Goal: Find contact information: Find contact information

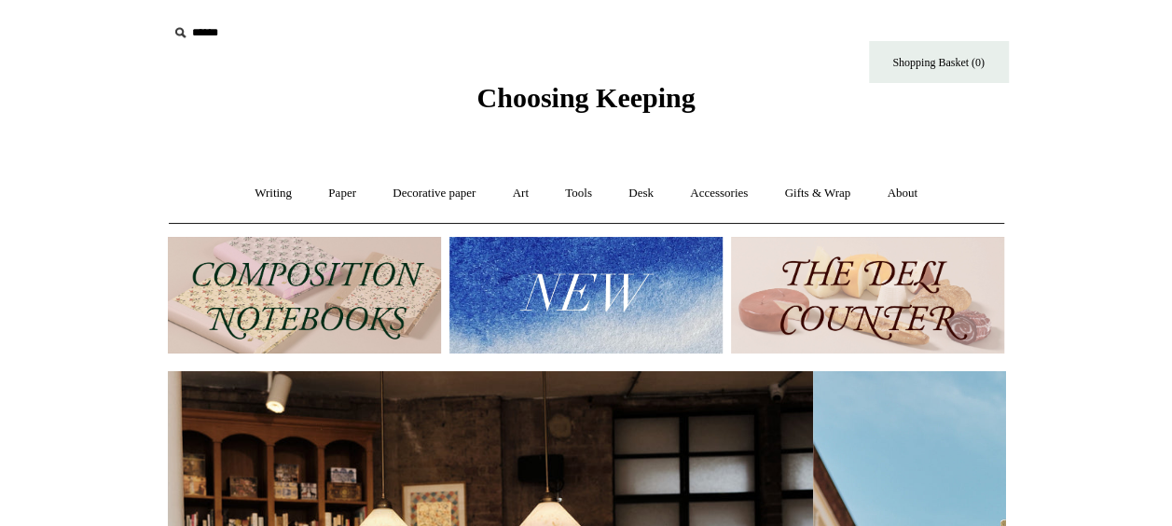
click at [175, 40] on icon at bounding box center [180, 32] width 21 height 21
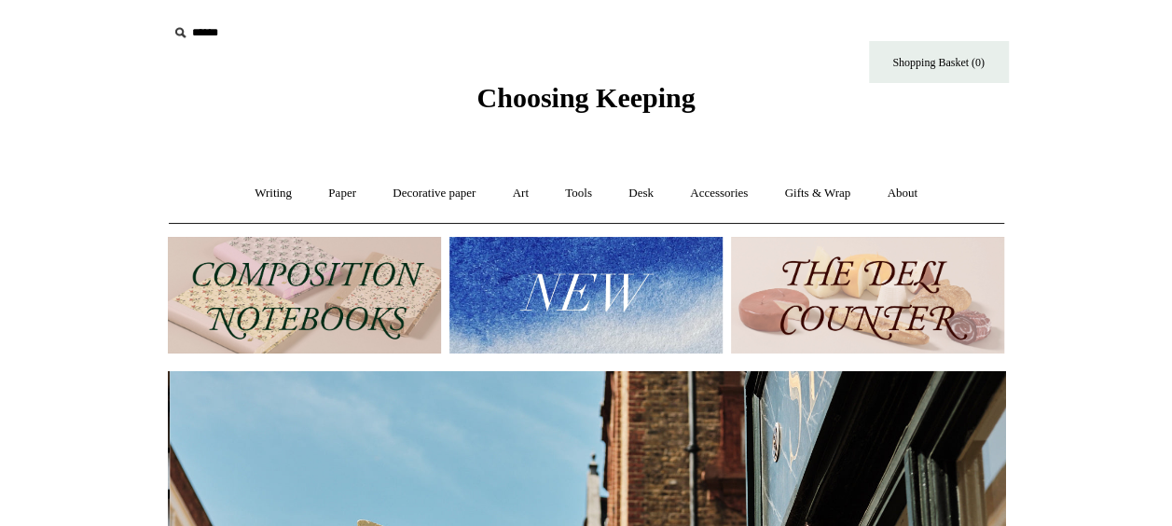
scroll to position [0, 837]
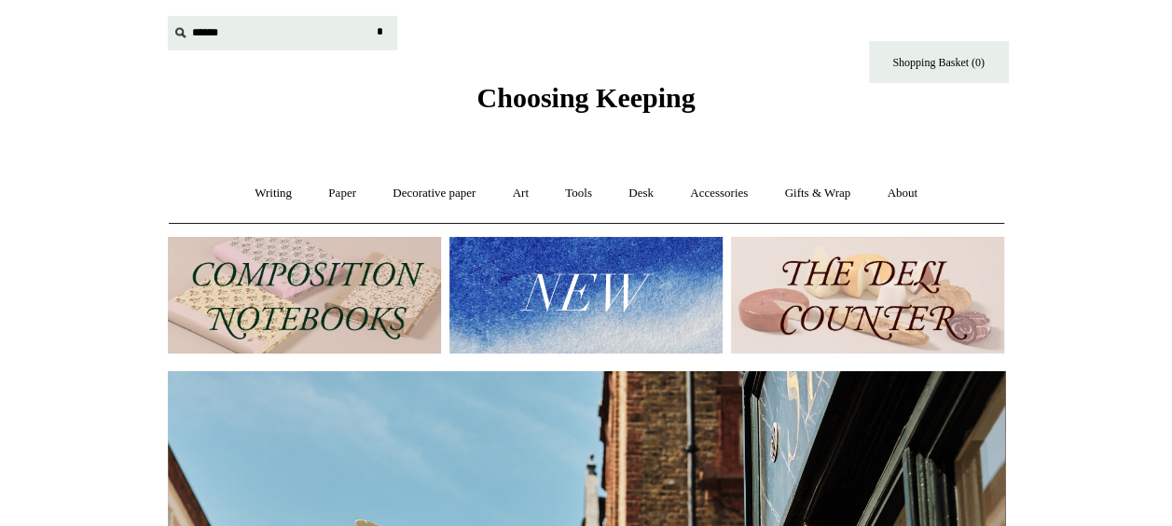
click at [195, 28] on input "text" at bounding box center [282, 33] width 229 height 34
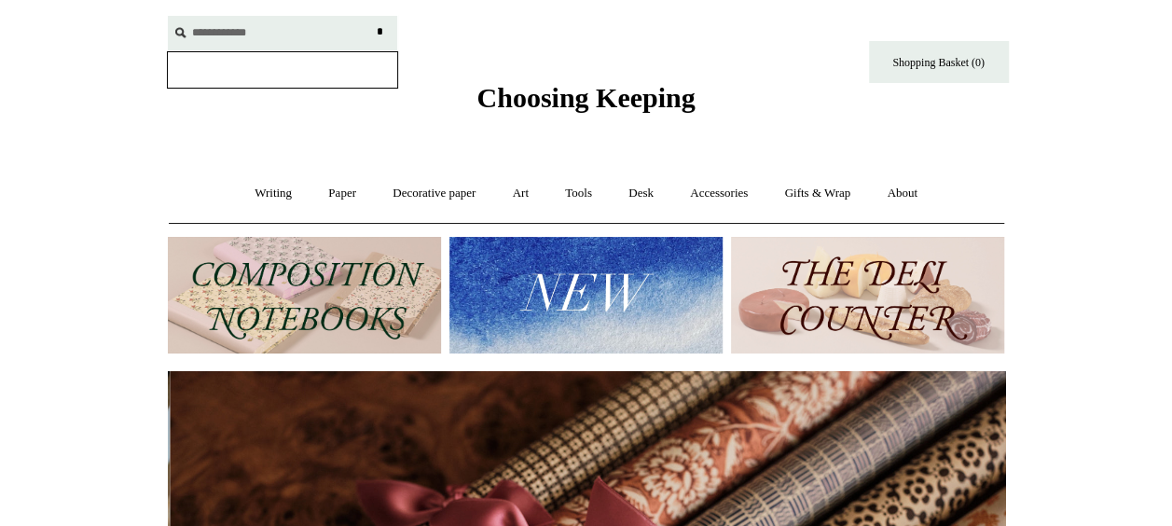
scroll to position [0, 1674]
type input "**********"
click at [371, 16] on input "*" at bounding box center [380, 32] width 19 height 33
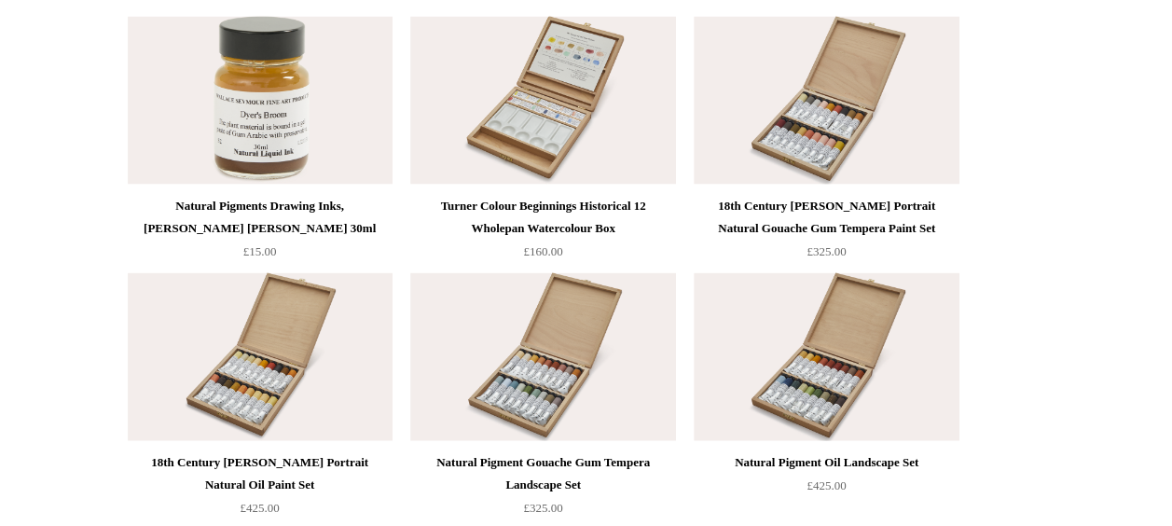
scroll to position [1939, 0]
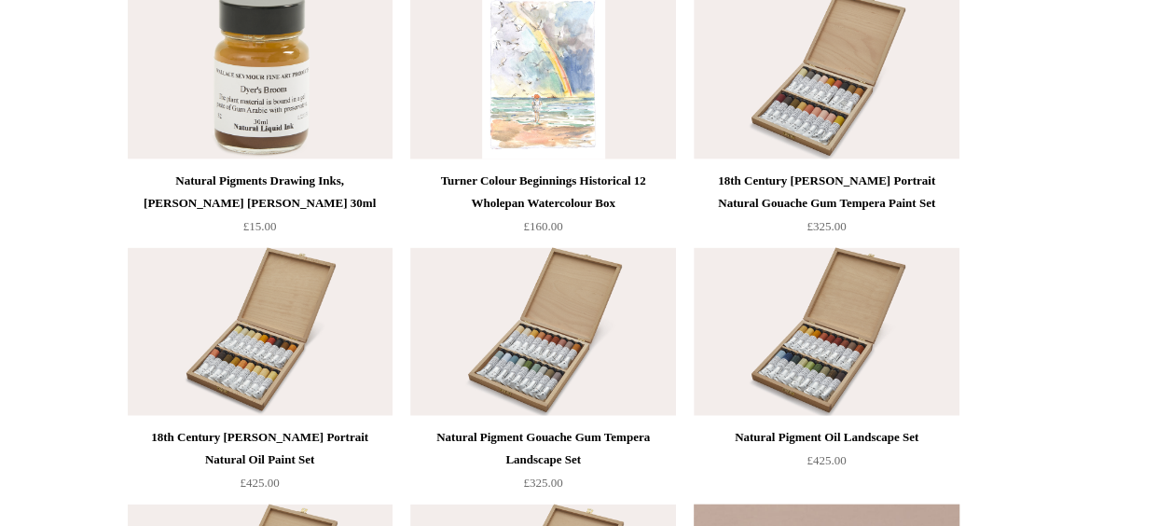
click at [574, 121] on img at bounding box center [542, 76] width 265 height 168
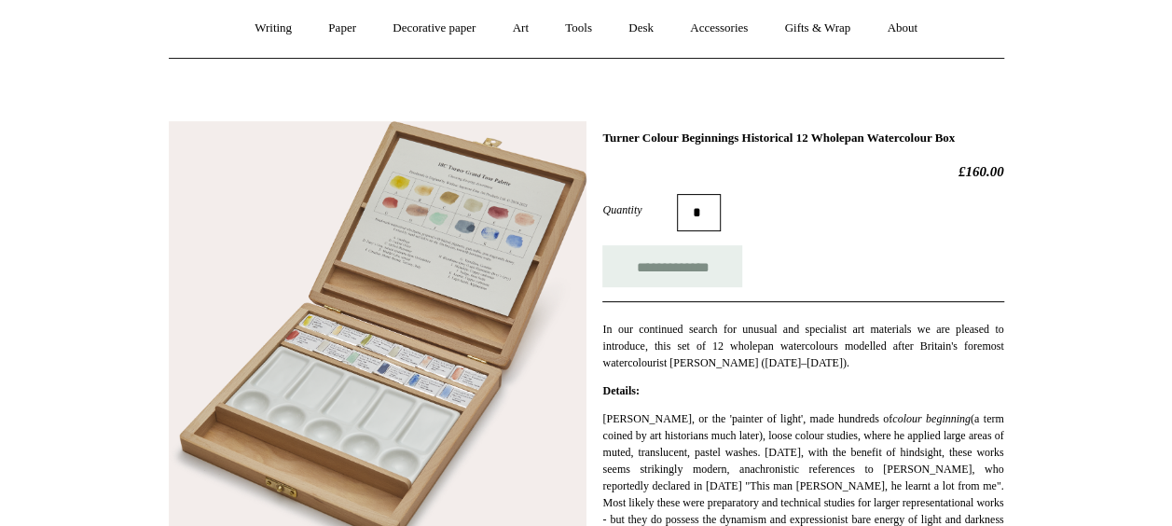
scroll to position [179, 0]
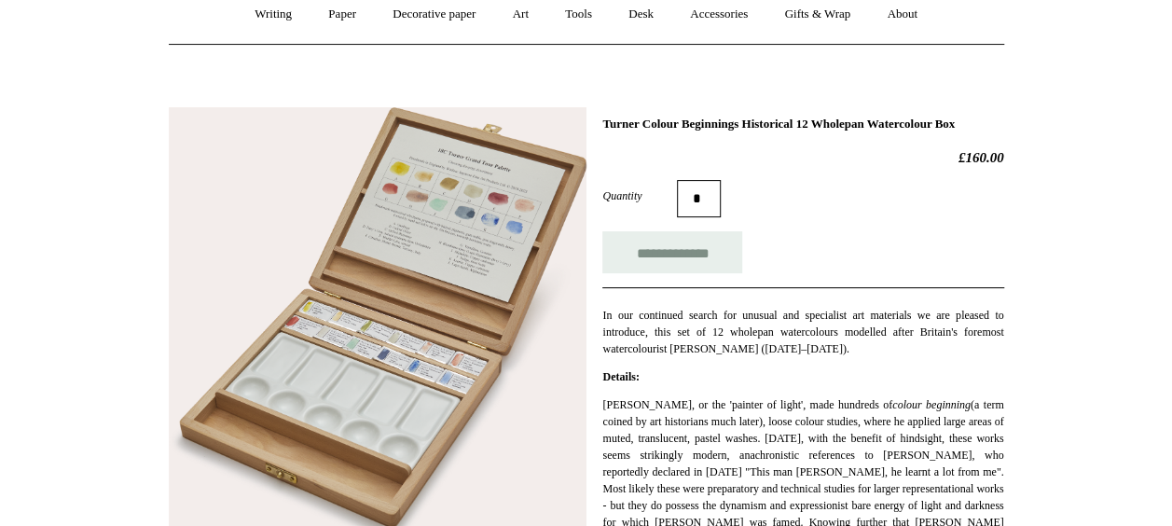
click at [397, 350] on img at bounding box center [378, 324] width 418 height 435
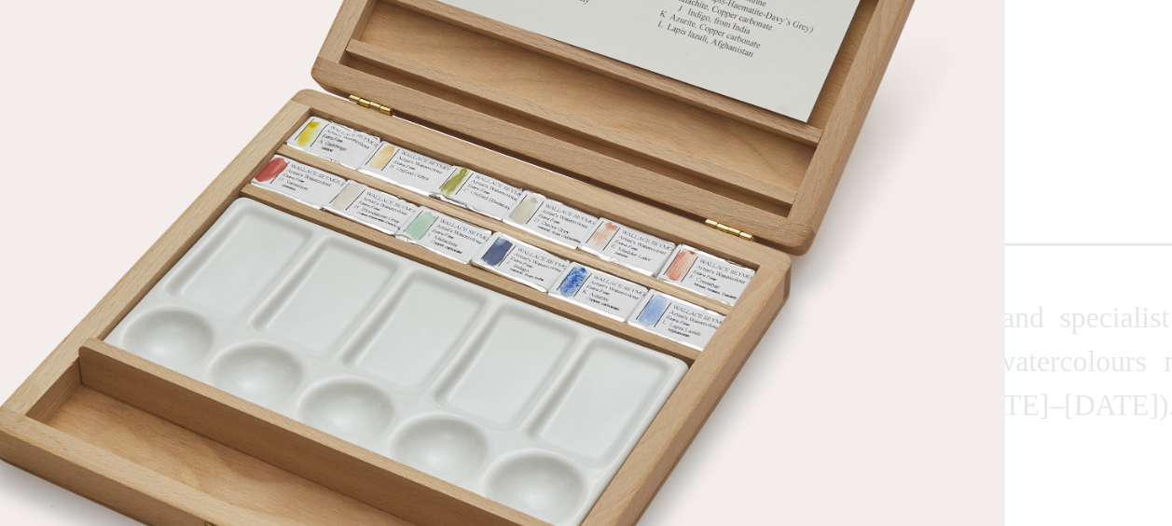
scroll to position [180, 0]
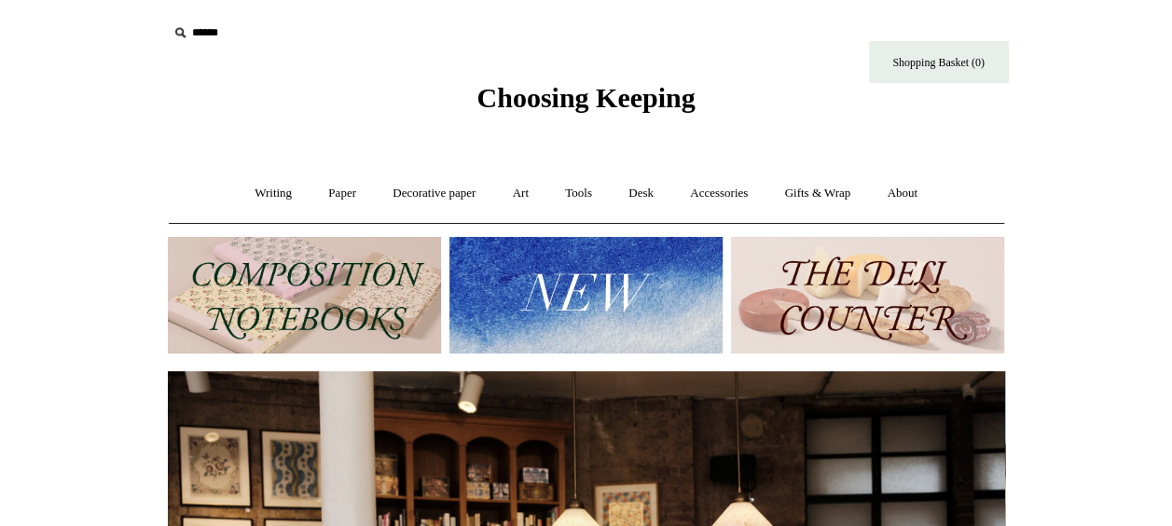
click at [207, 34] on input "text" at bounding box center [282, 33] width 229 height 34
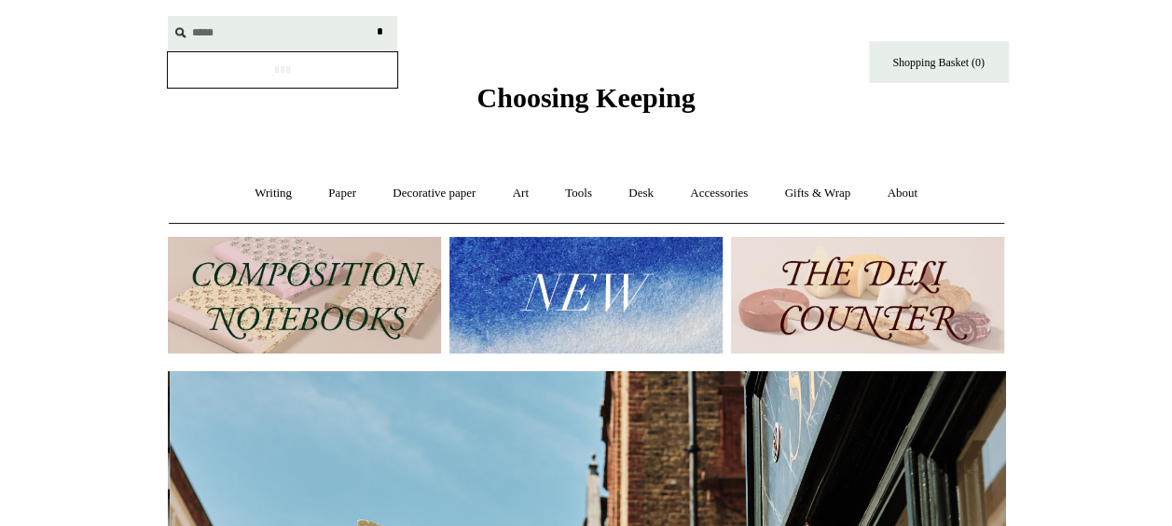
scroll to position [0, 837]
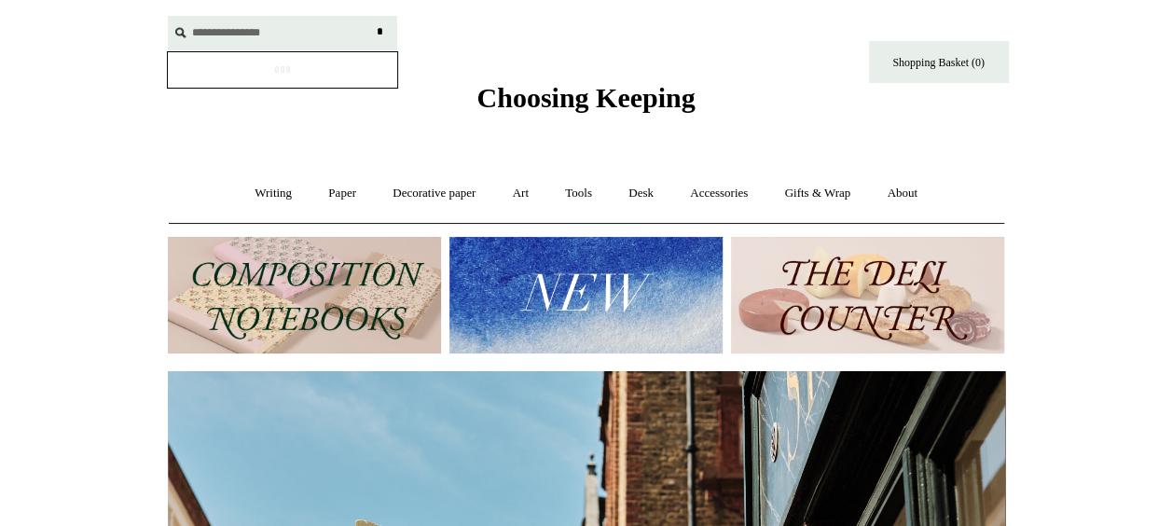
type input "**********"
click at [371, 16] on input "*" at bounding box center [380, 32] width 19 height 33
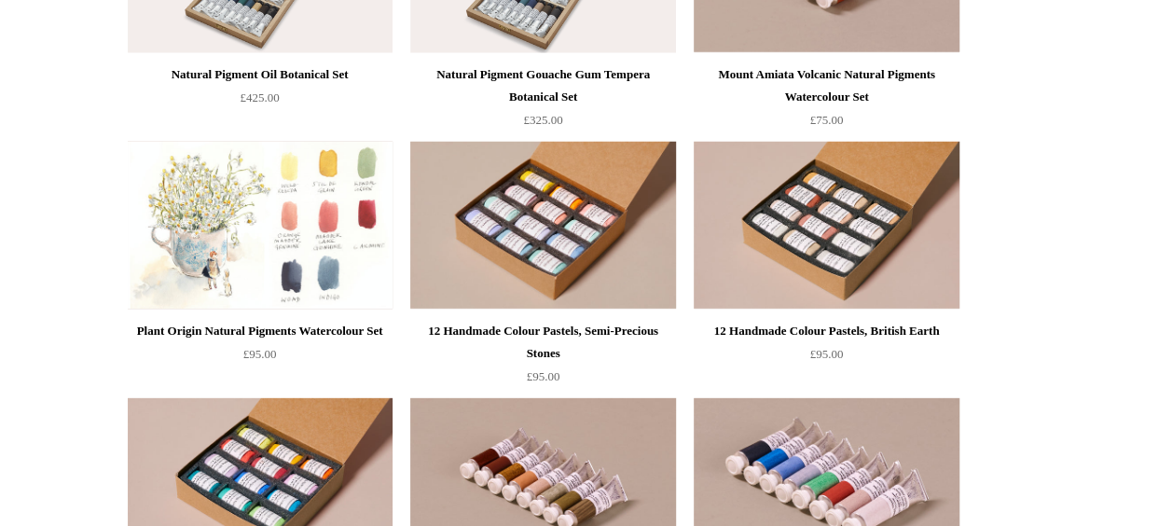
scroll to position [2535, 0]
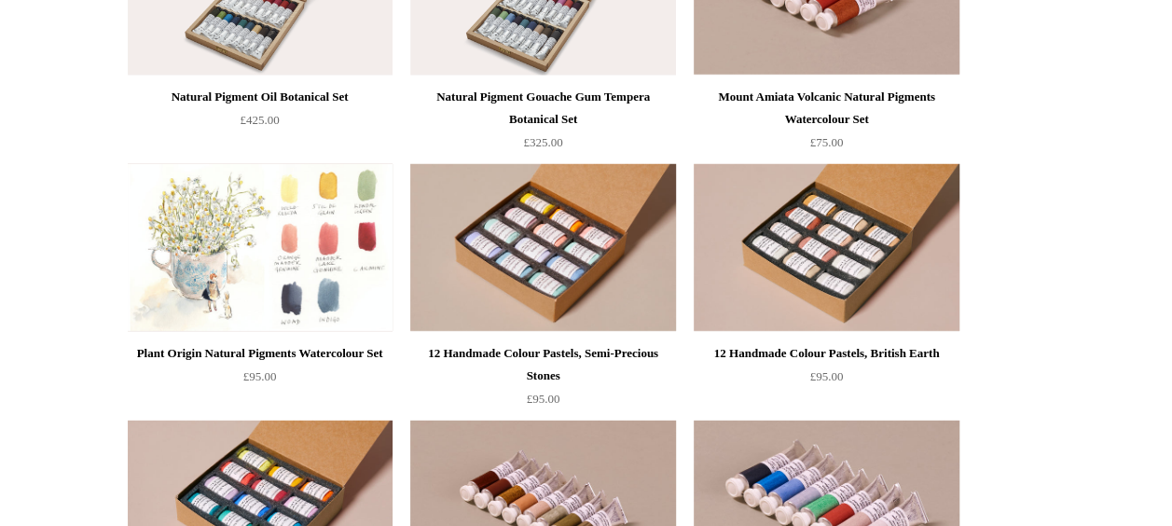
click at [157, 209] on img at bounding box center [260, 248] width 265 height 168
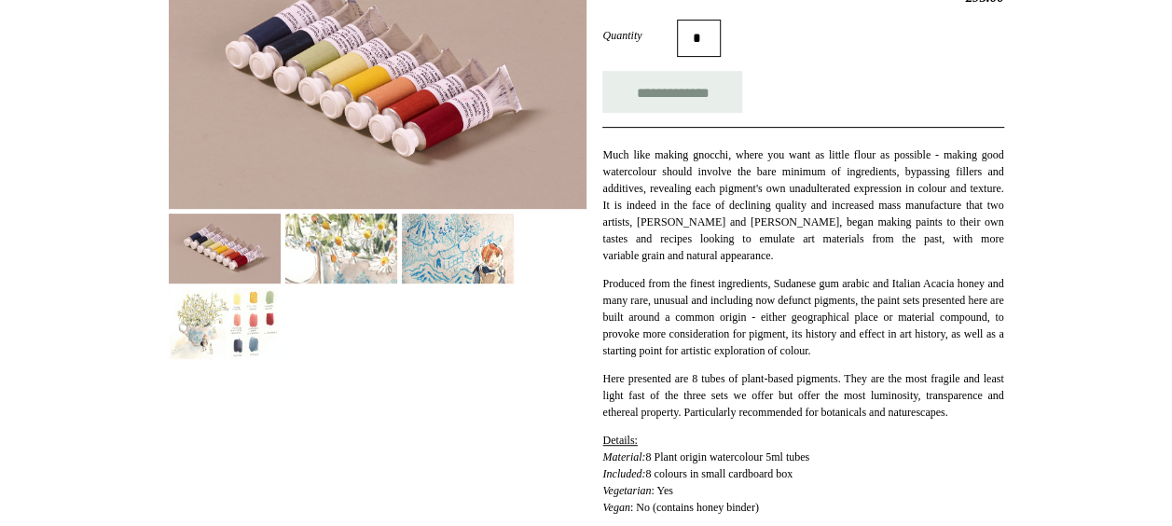
scroll to position [373, 0]
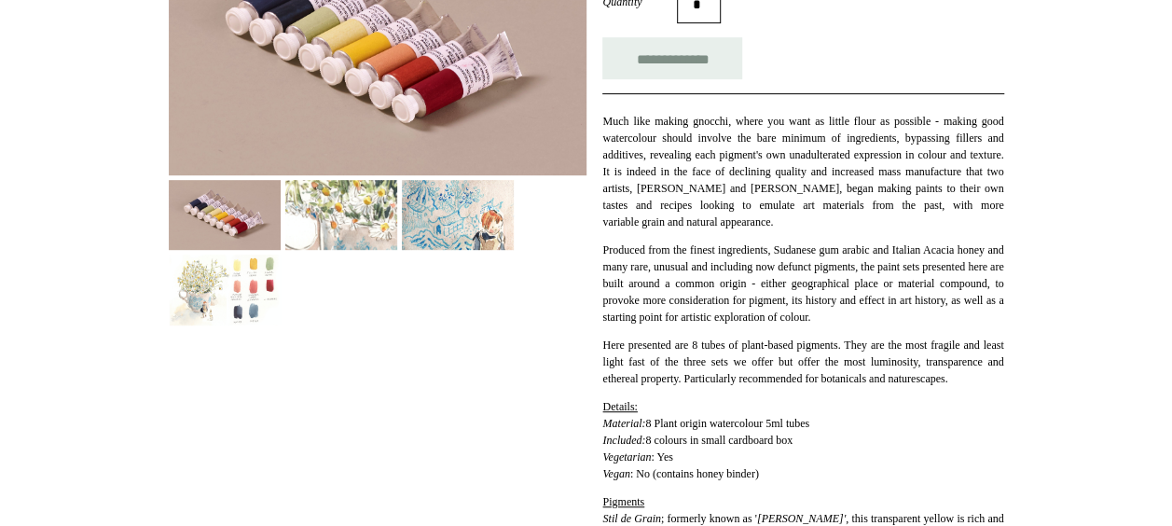
click at [239, 279] on img at bounding box center [225, 289] width 112 height 70
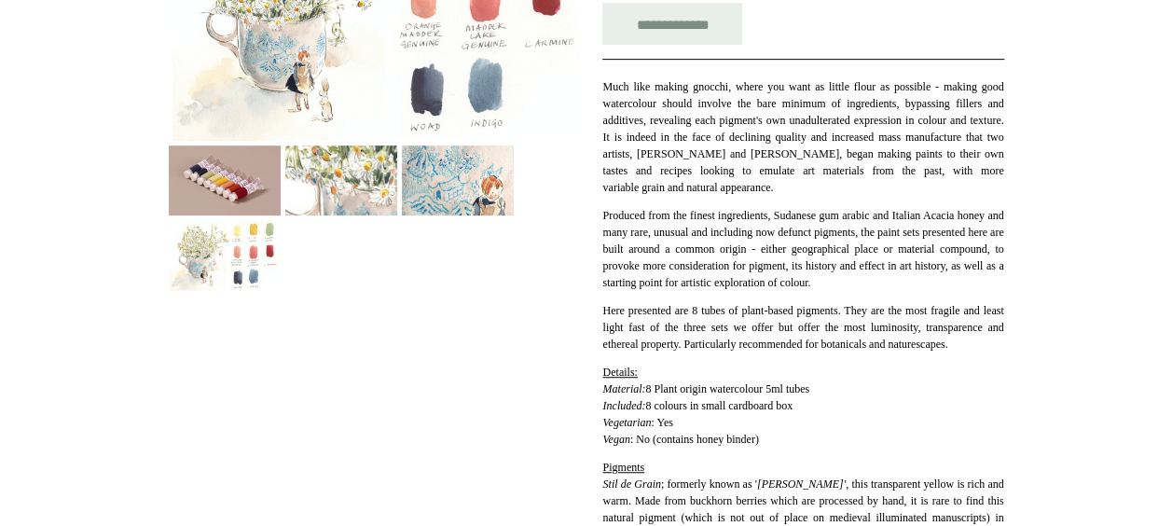
scroll to position [410, 0]
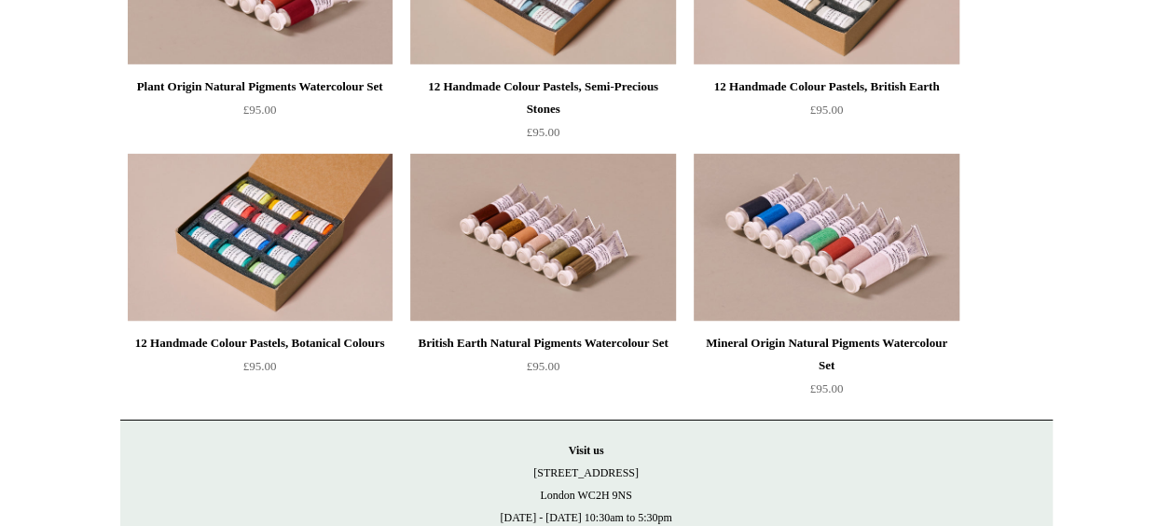
scroll to position [2811, 0]
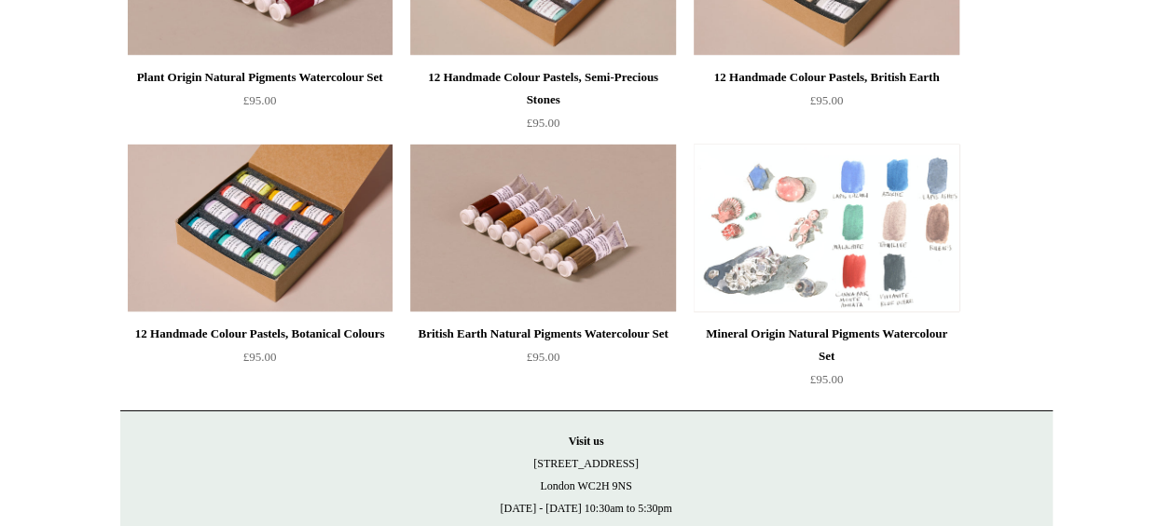
click at [806, 254] on img at bounding box center [825, 228] width 265 height 168
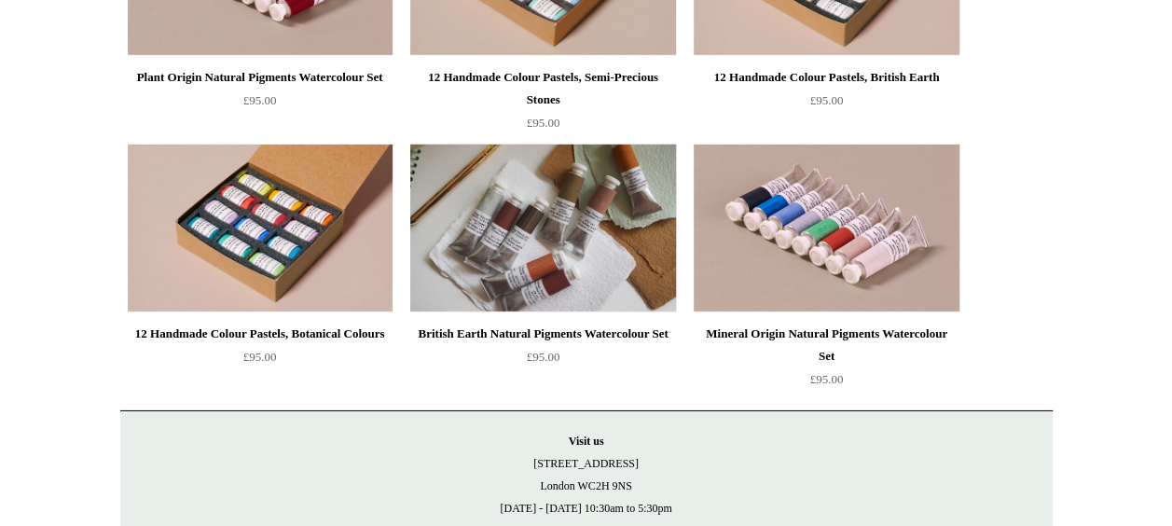
click at [524, 268] on img at bounding box center [542, 228] width 265 height 168
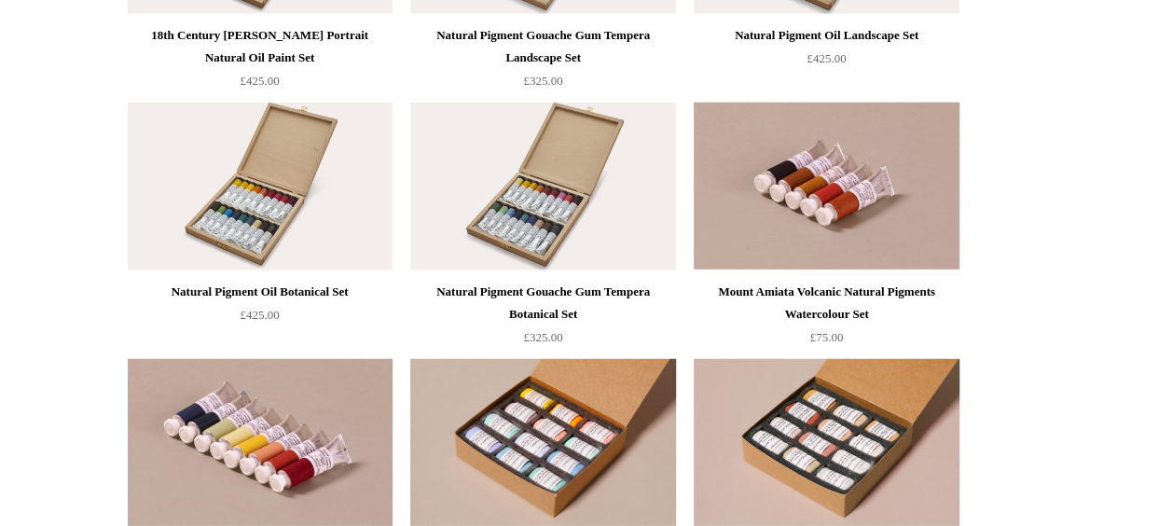
scroll to position [2354, 0]
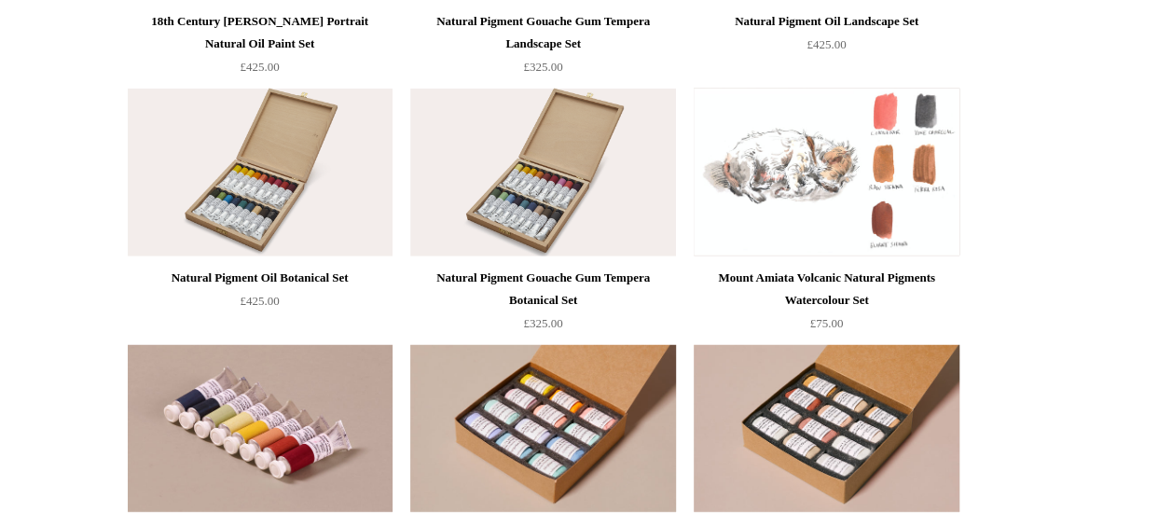
click at [841, 166] on img at bounding box center [825, 173] width 265 height 168
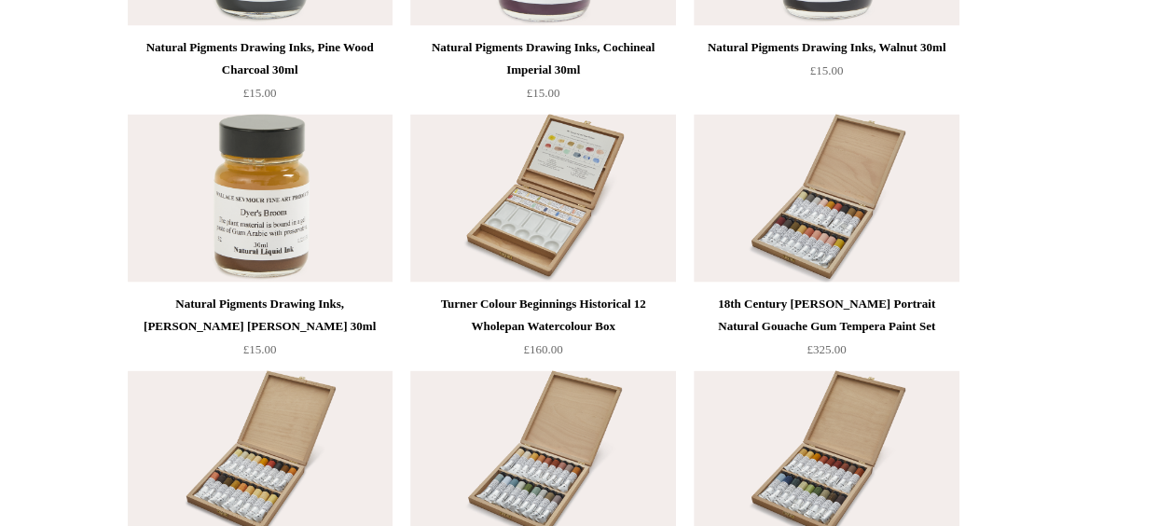
scroll to position [1819, 0]
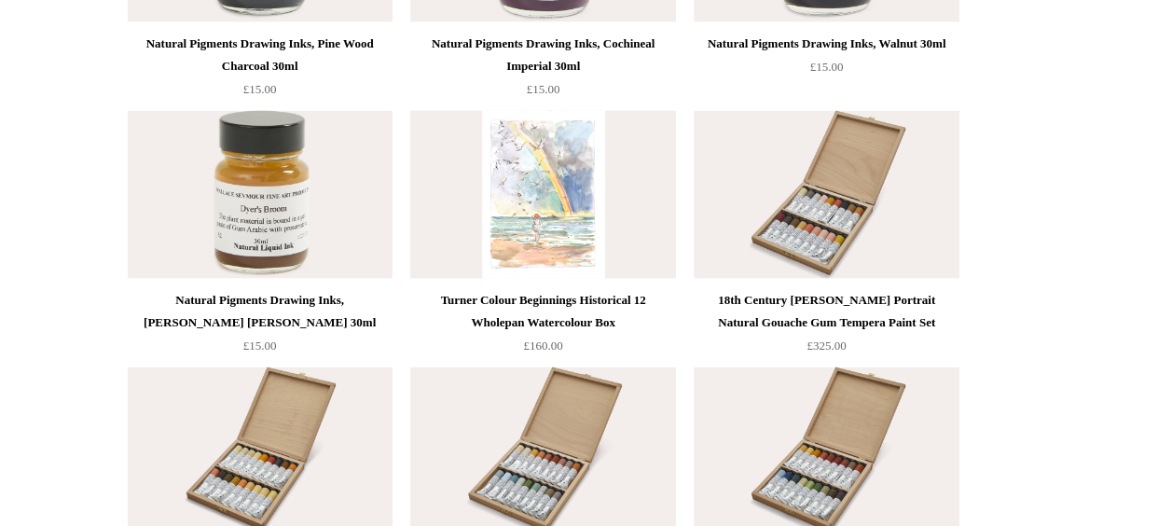
click at [584, 242] on img at bounding box center [542, 195] width 265 height 168
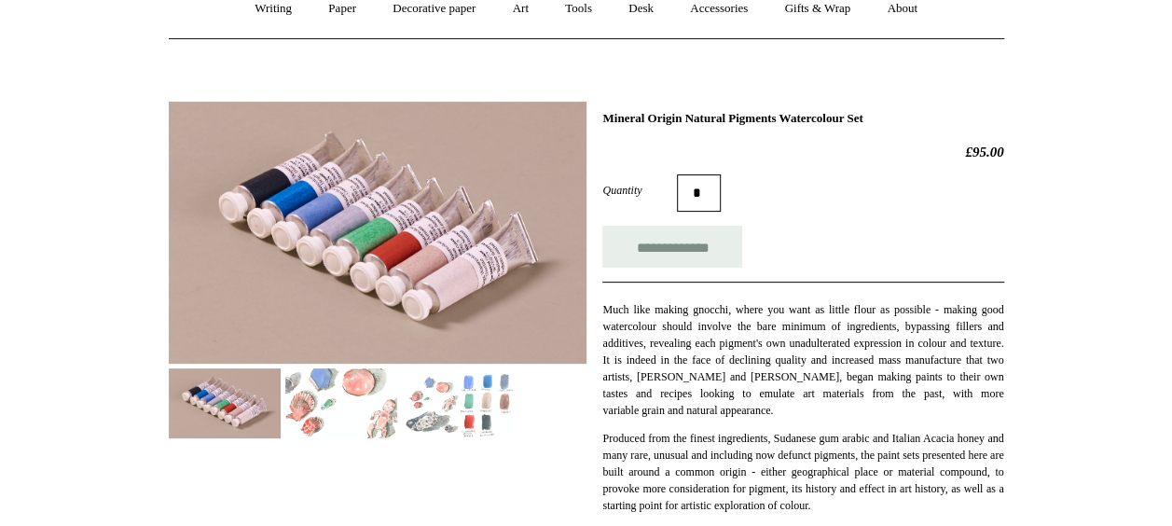
scroll to position [190, 0]
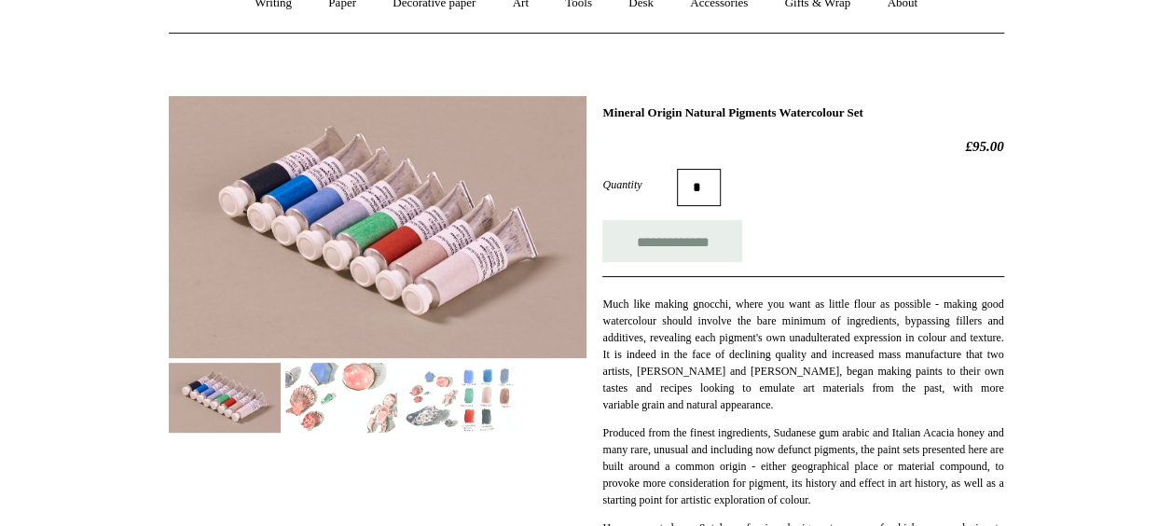
click at [498, 408] on img at bounding box center [458, 398] width 112 height 70
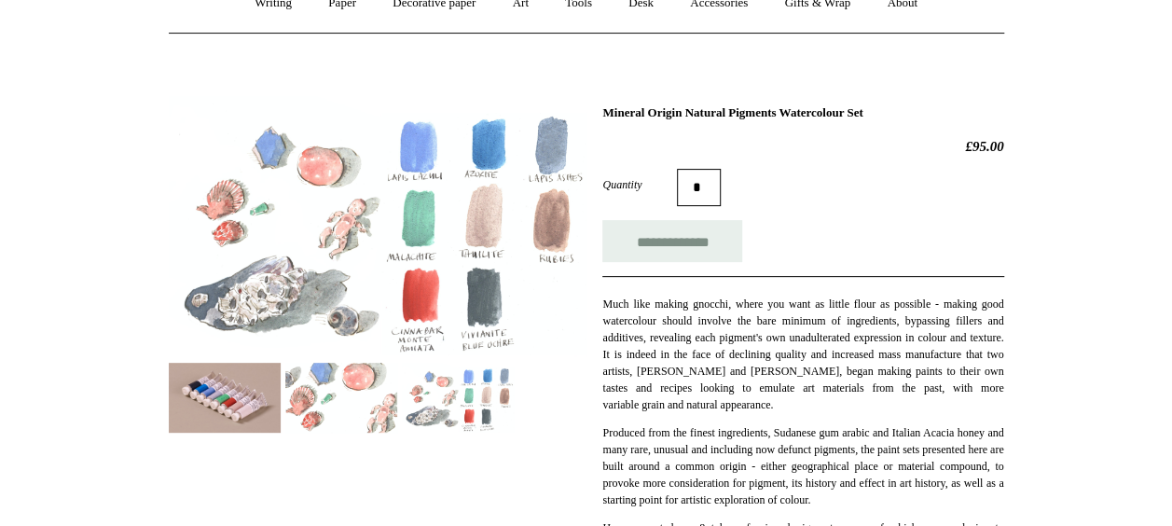
click at [330, 409] on img at bounding box center [341, 398] width 112 height 70
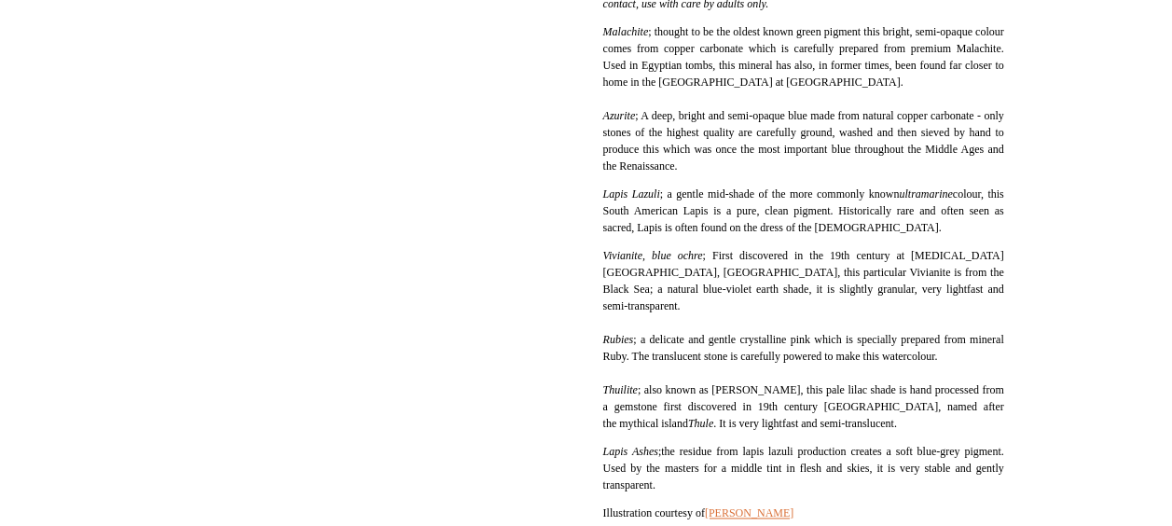
scroll to position [1070, 0]
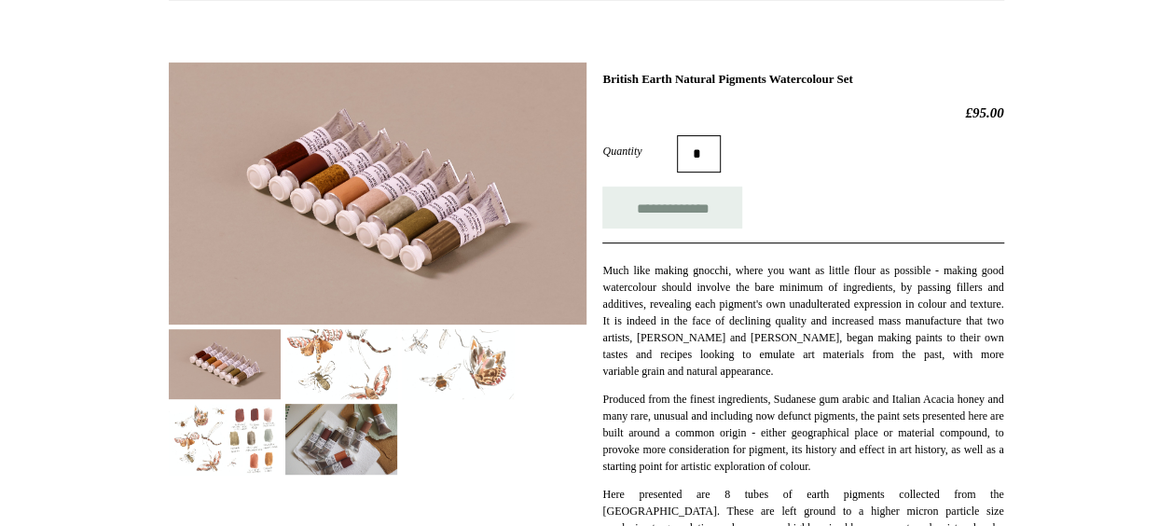
scroll to position [226, 0]
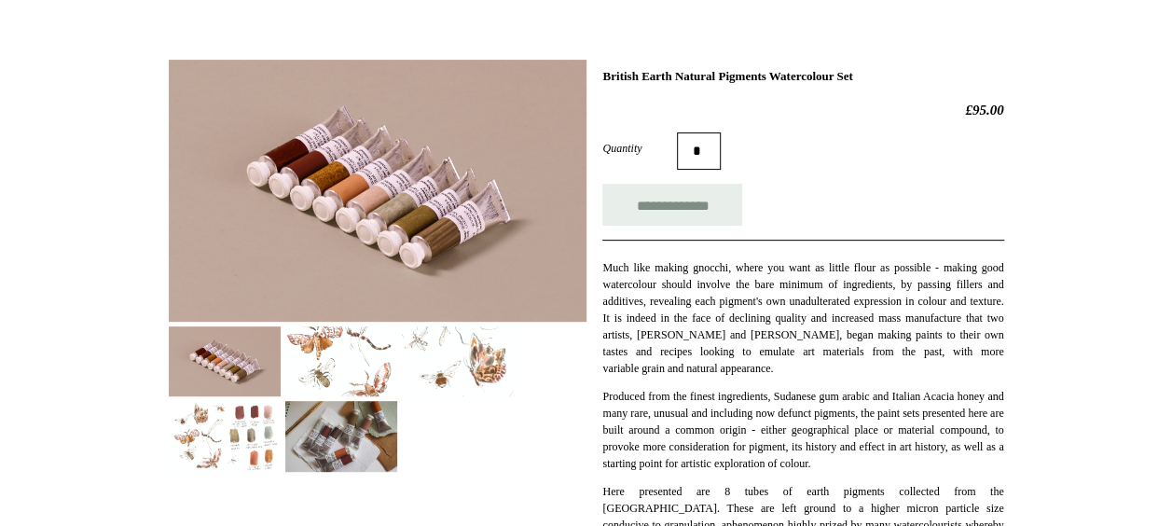
click at [250, 450] on img at bounding box center [225, 436] width 112 height 70
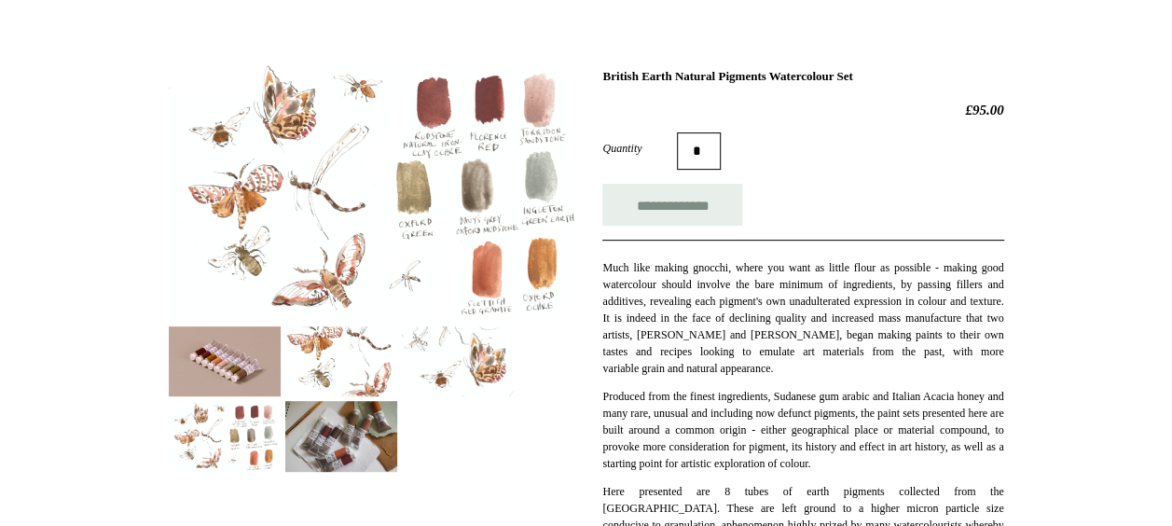
click at [344, 437] on img at bounding box center [341, 436] width 112 height 70
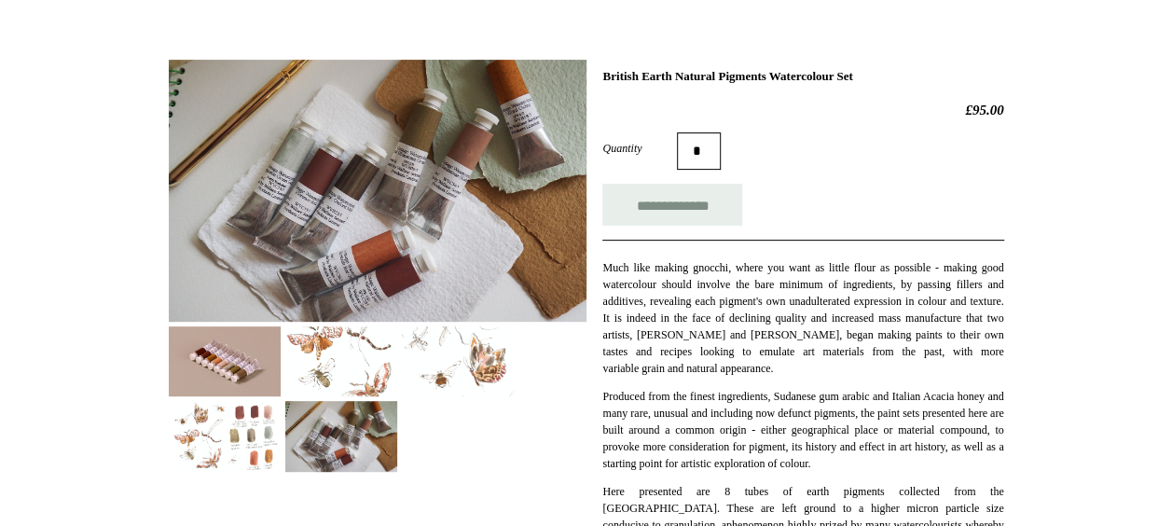
click at [305, 359] on img at bounding box center [341, 361] width 112 height 70
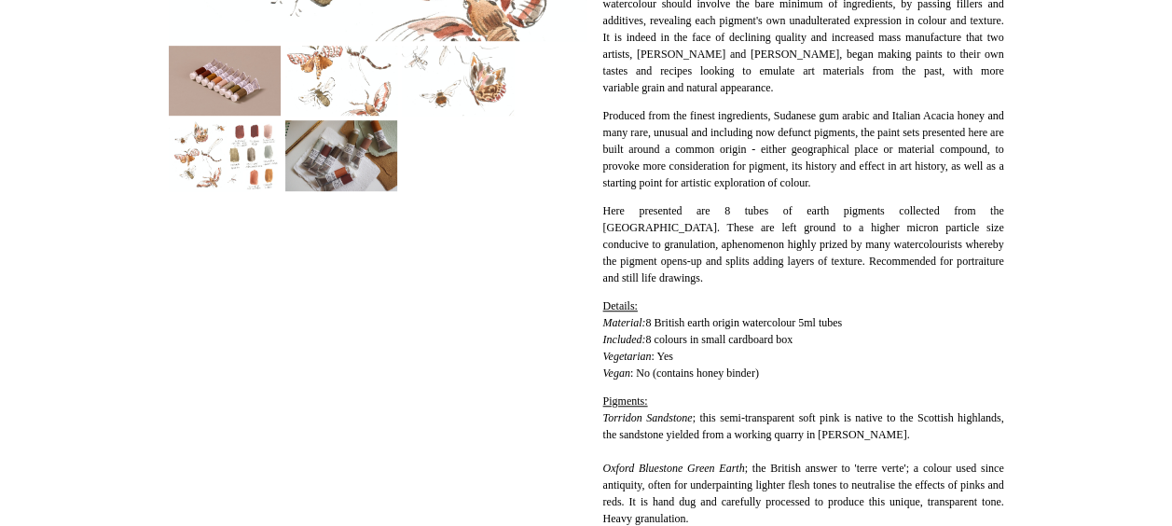
scroll to position [491, 0]
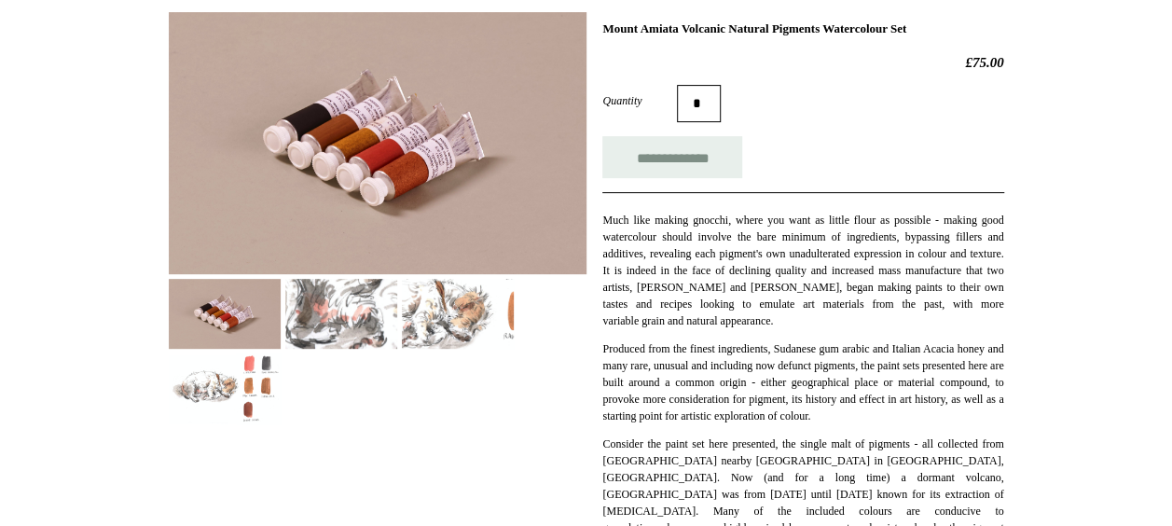
scroll to position [278, 0]
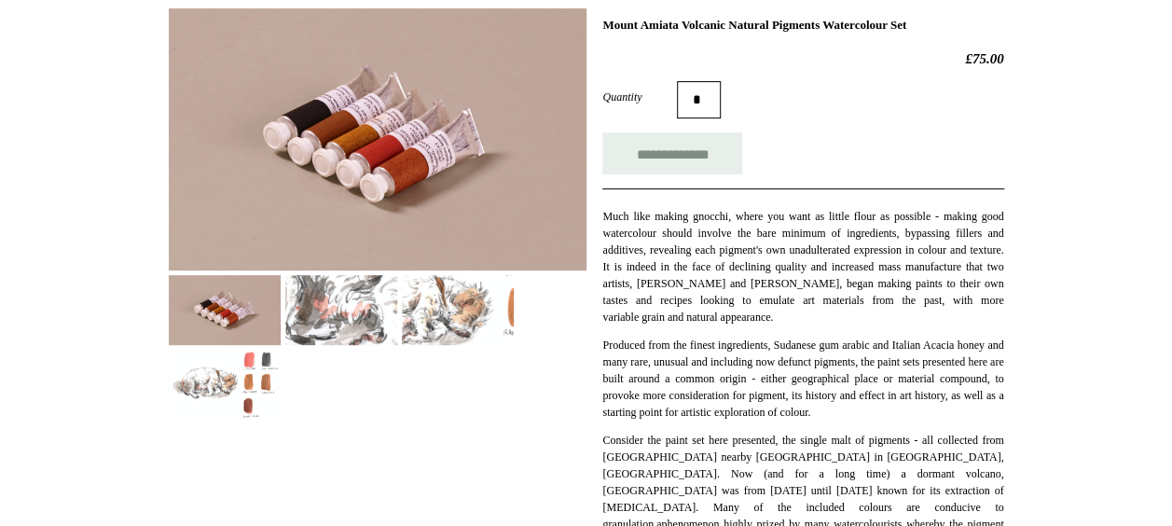
click at [431, 301] on img at bounding box center [458, 310] width 112 height 70
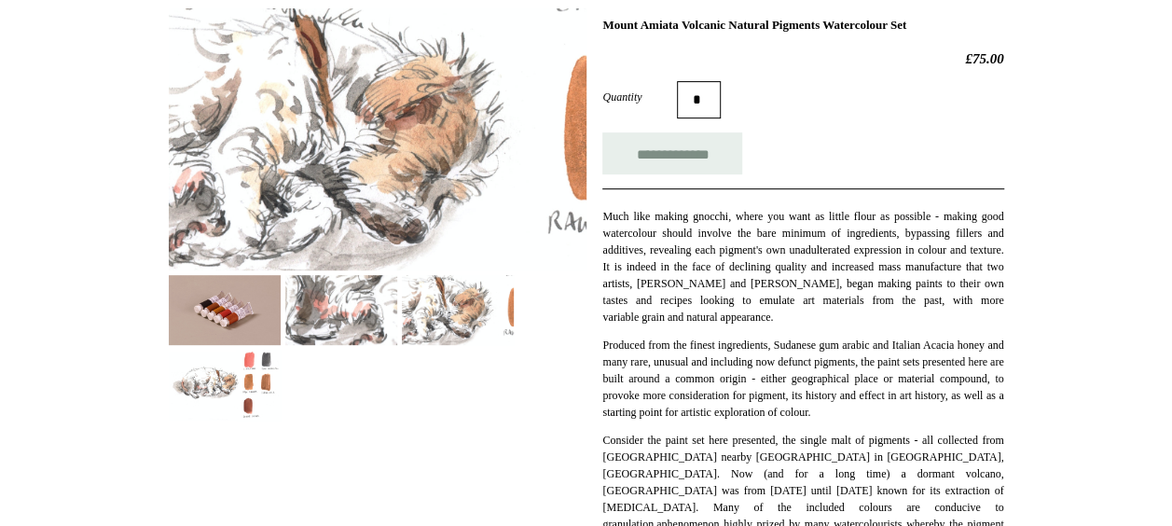
click at [270, 377] on img at bounding box center [225, 385] width 112 height 70
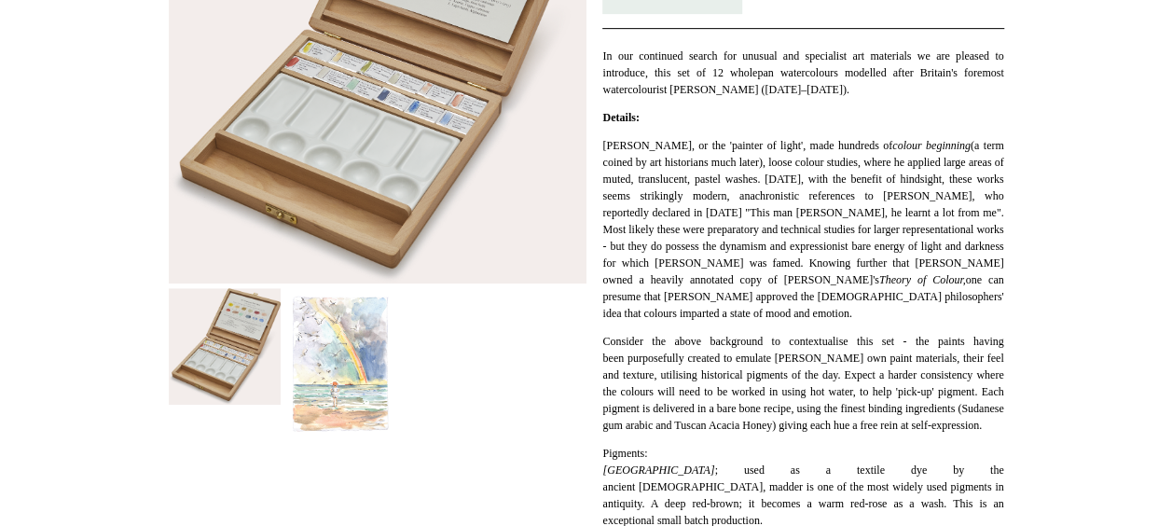
scroll to position [432, 0]
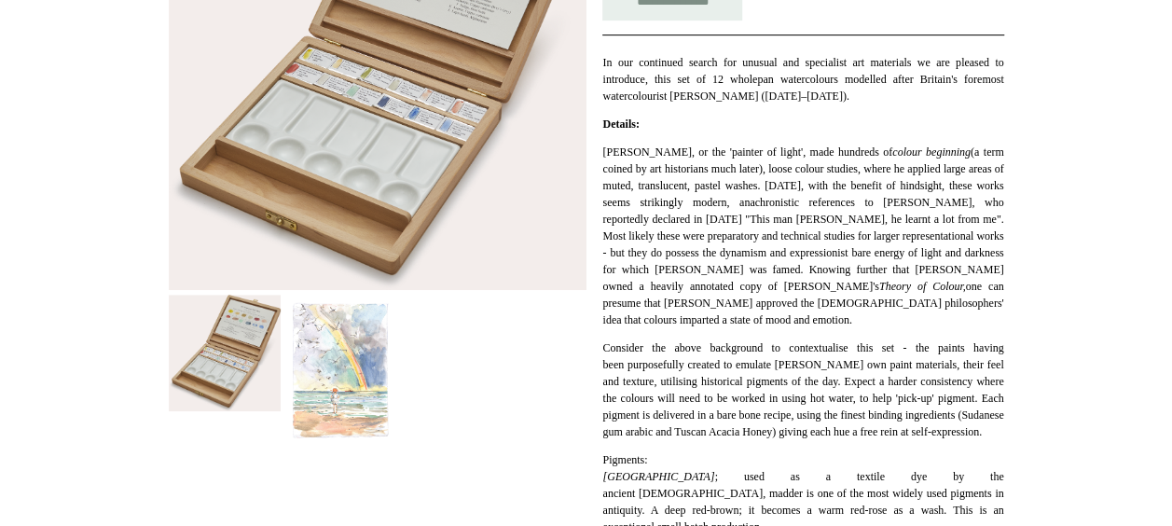
click at [336, 363] on img at bounding box center [341, 371] width 112 height 153
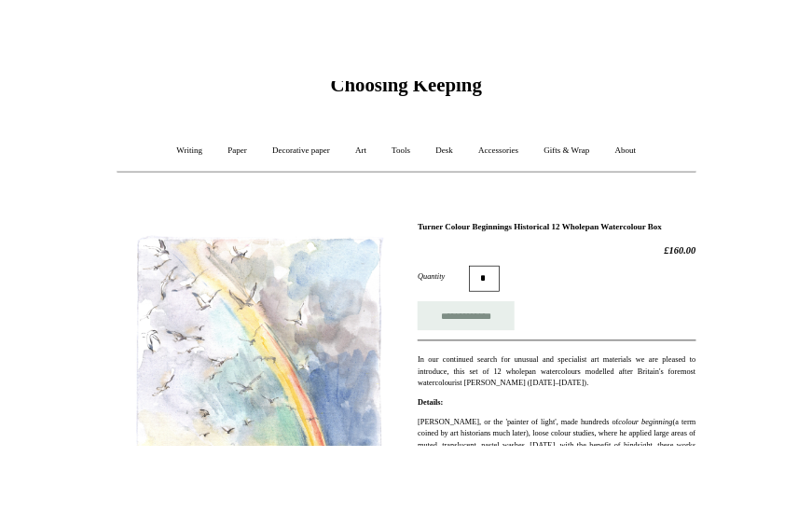
scroll to position [0, 0]
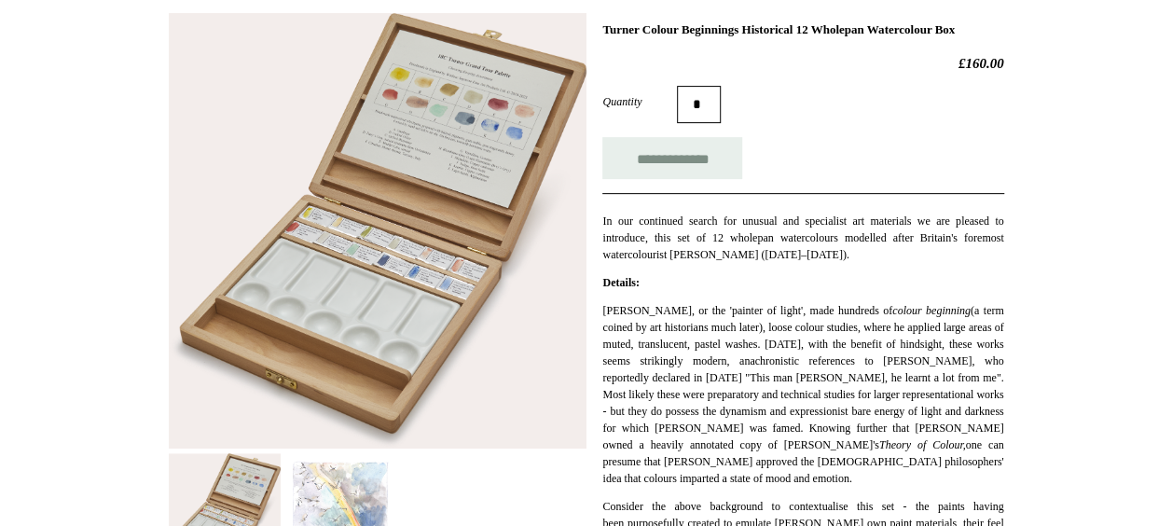
scroll to position [223, 0]
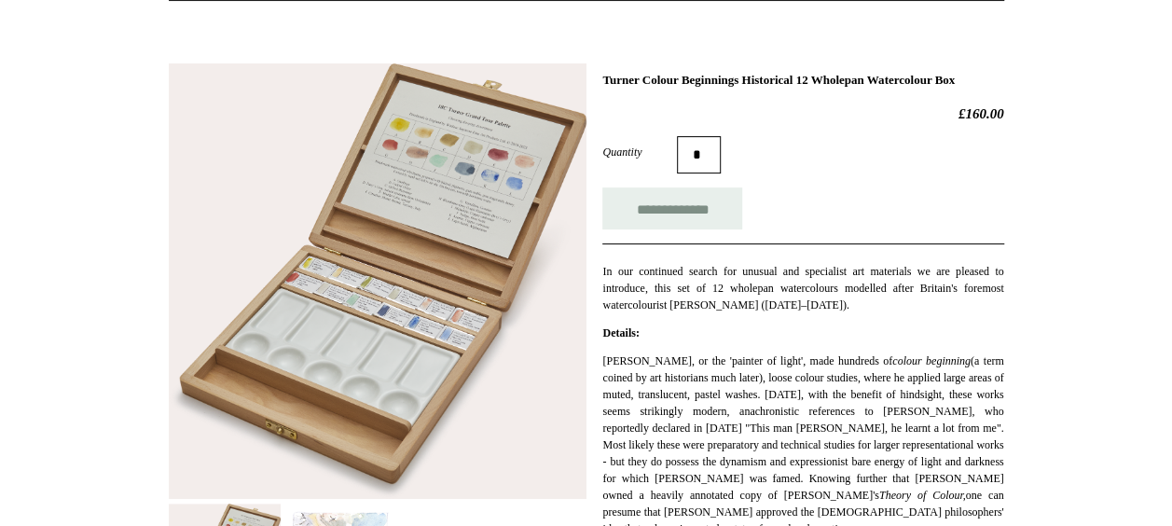
click at [410, 196] on img at bounding box center [378, 280] width 418 height 435
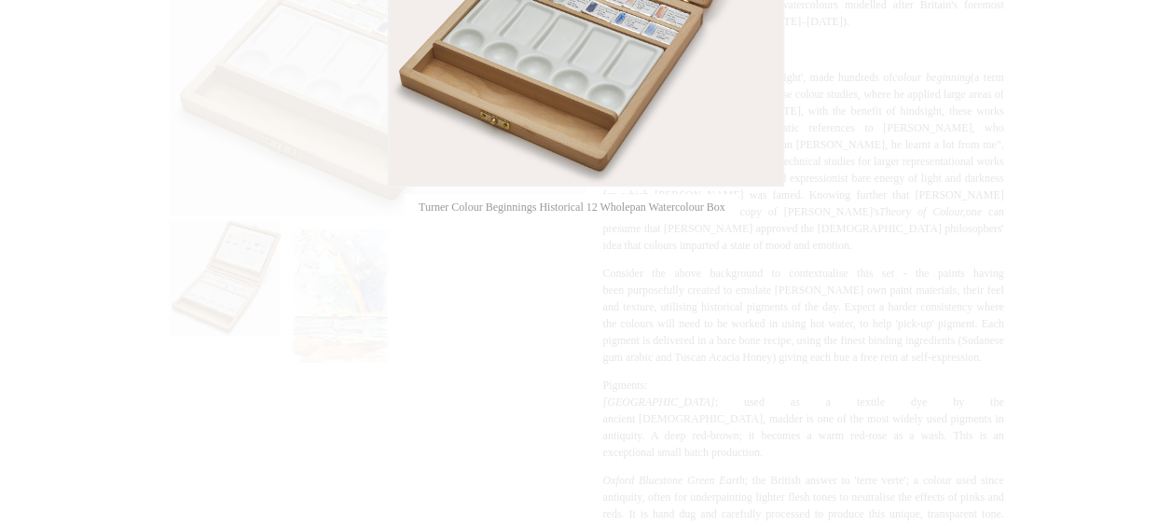
scroll to position [486, 0]
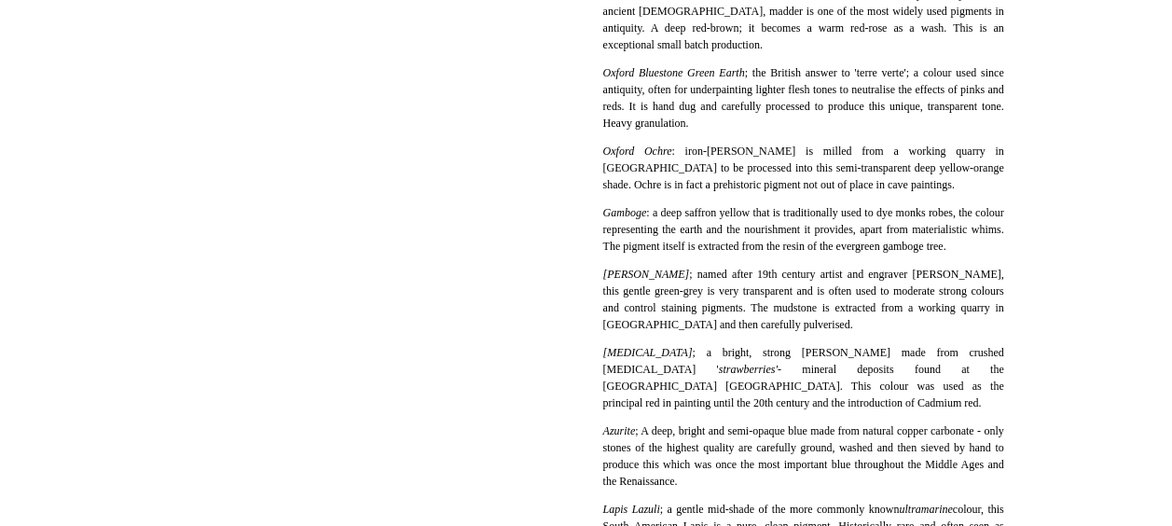
scroll to position [917, 0]
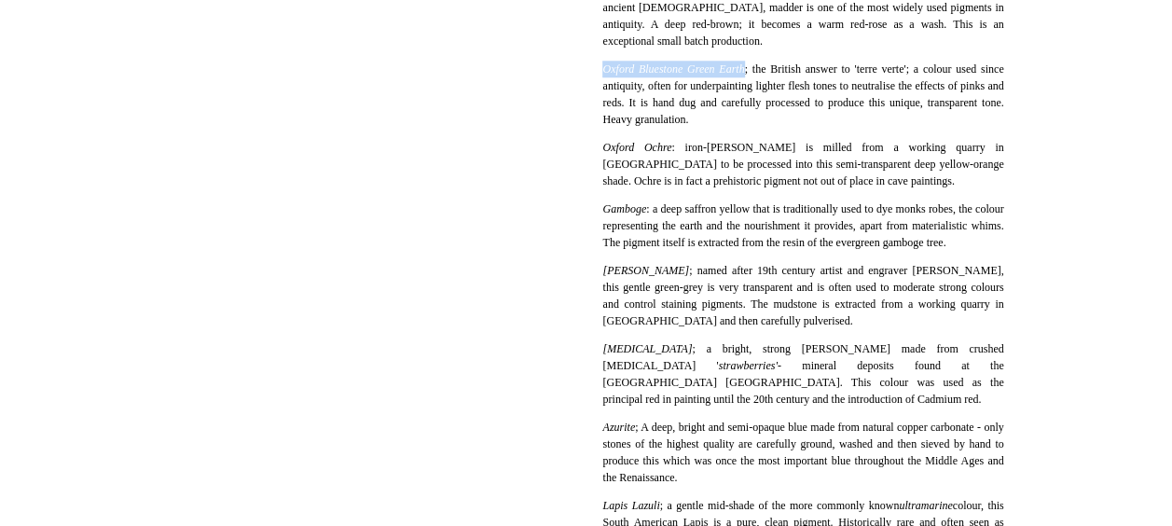
drag, startPoint x: 604, startPoint y: 78, endPoint x: 753, endPoint y: 75, distance: 149.2
click at [753, 75] on div "Turner, or the 'painter of light', made hundreds of colour beginning (a term co…" at bounding box center [802, 351] width 401 height 1387
copy em "Oxford Bluestone Green Earth"
drag, startPoint x: 628, startPoint y: 159, endPoint x: 679, endPoint y: 158, distance: 50.3
click at [679, 158] on div "**********" at bounding box center [586, 303] width 835 height 1897
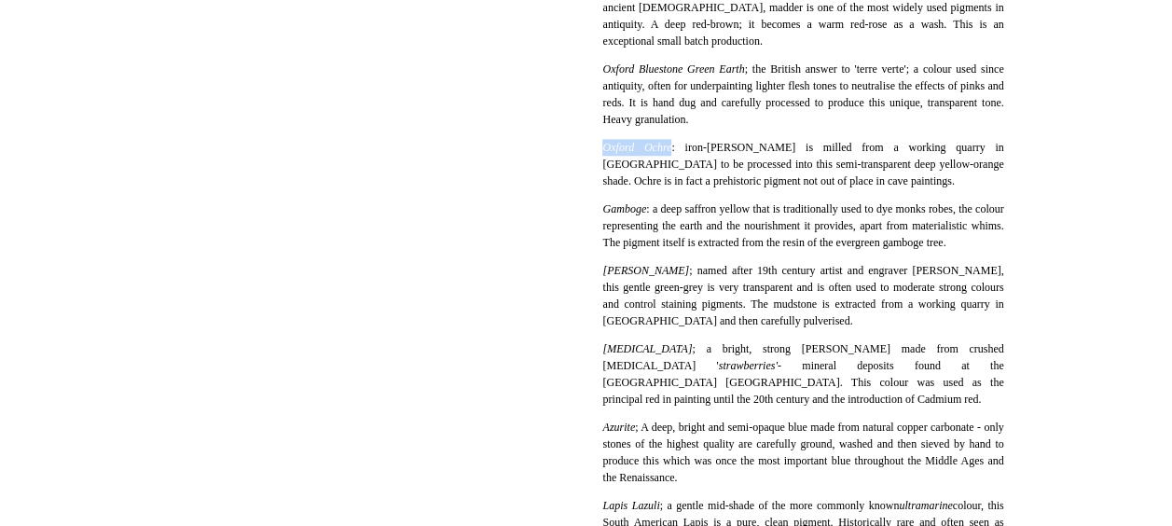
copy em "Oxford Ochre"
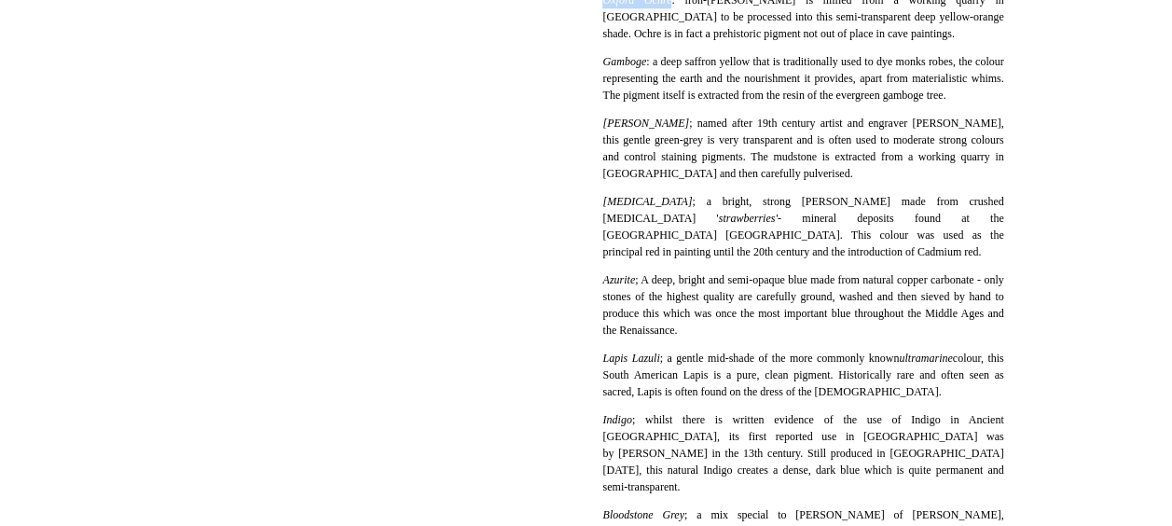
scroll to position [1072, 0]
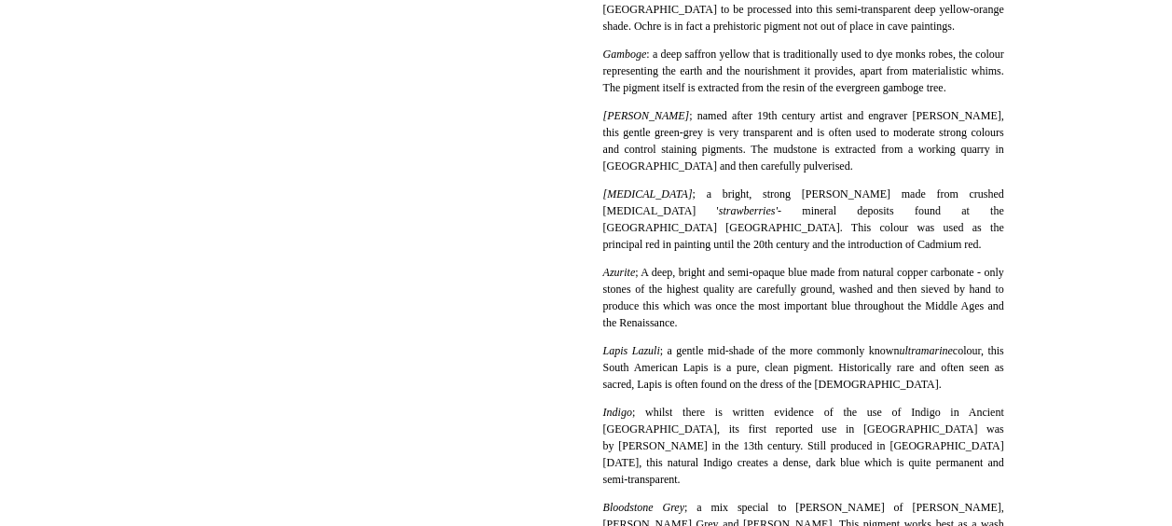
click at [602, 122] on em "Davys Grey" at bounding box center [645, 115] width 87 height 13
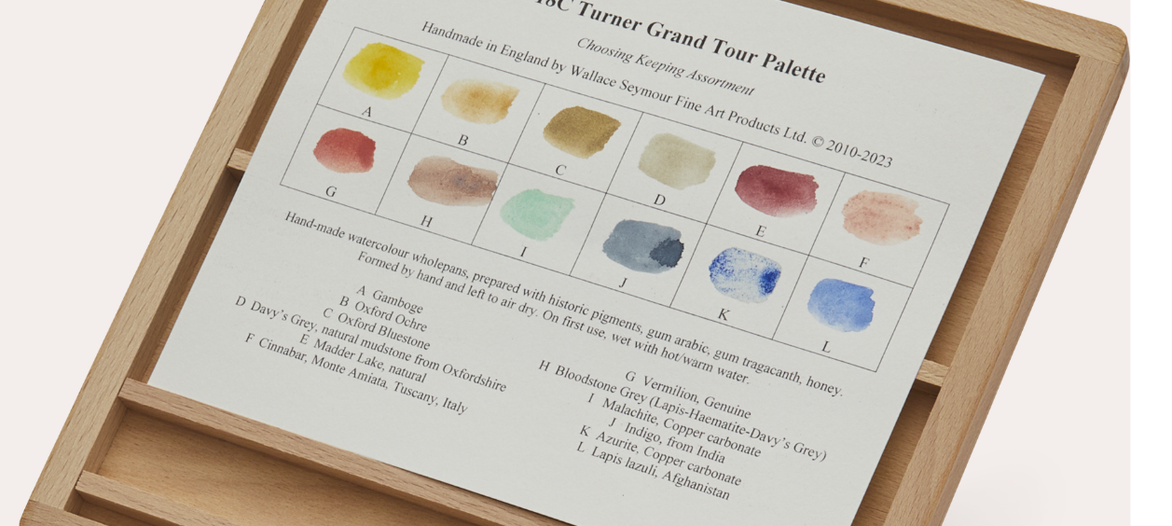
scroll to position [213, 0]
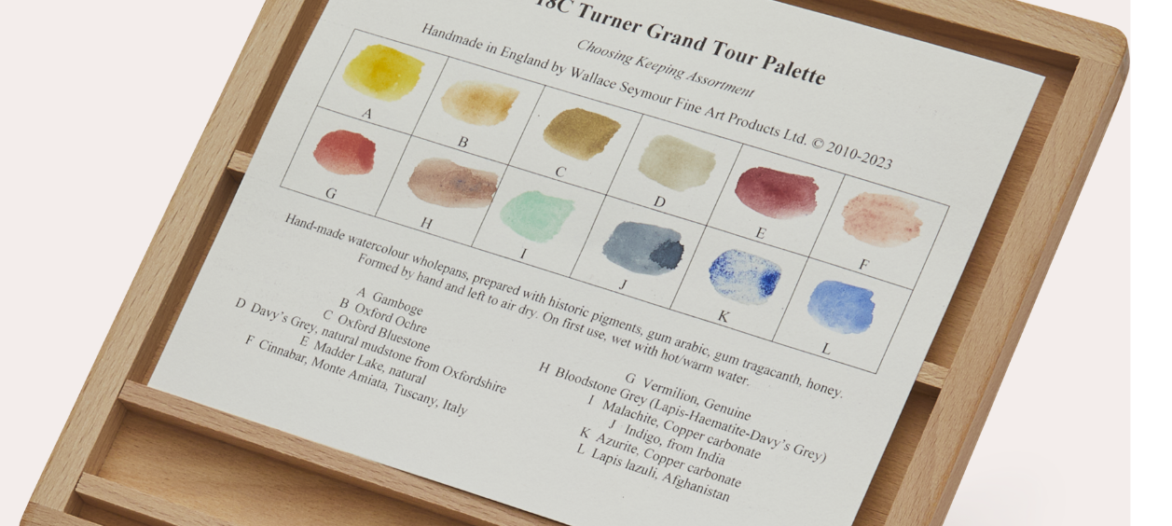
click at [544, 217] on img at bounding box center [378, 291] width 418 height 435
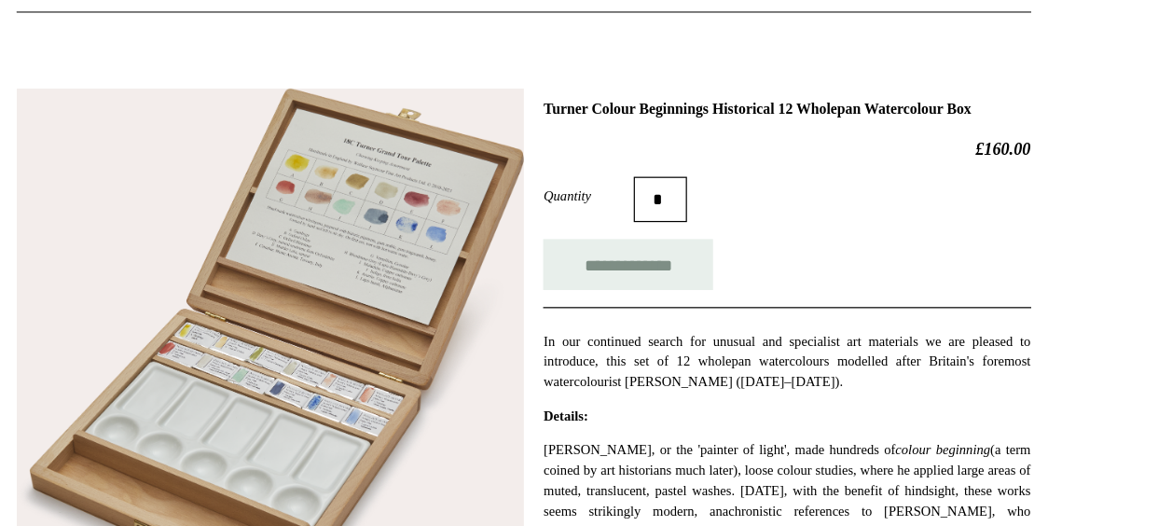
scroll to position [0, 0]
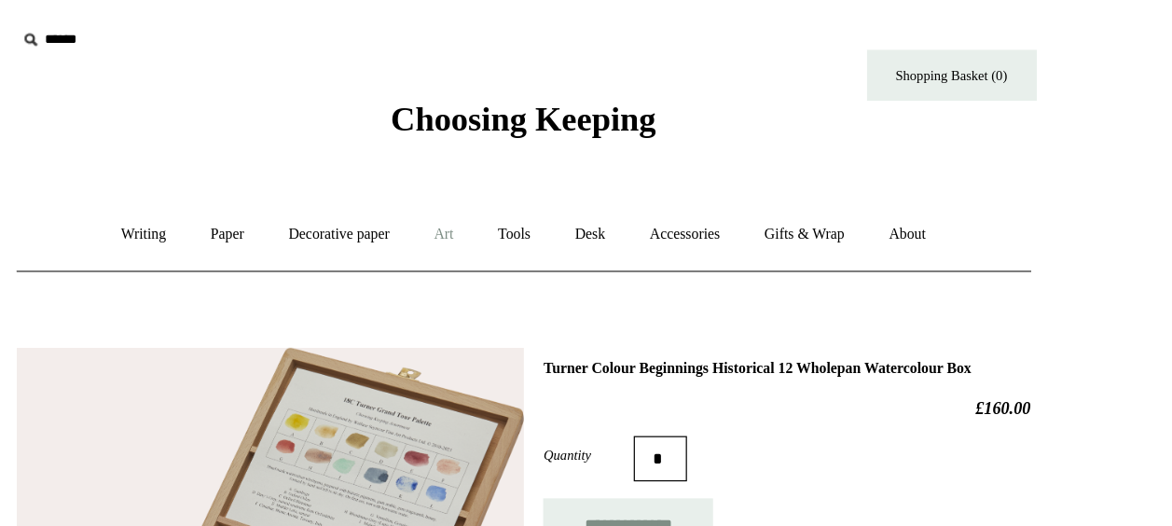
click at [520, 194] on link "Art +" at bounding box center [520, 193] width 49 height 49
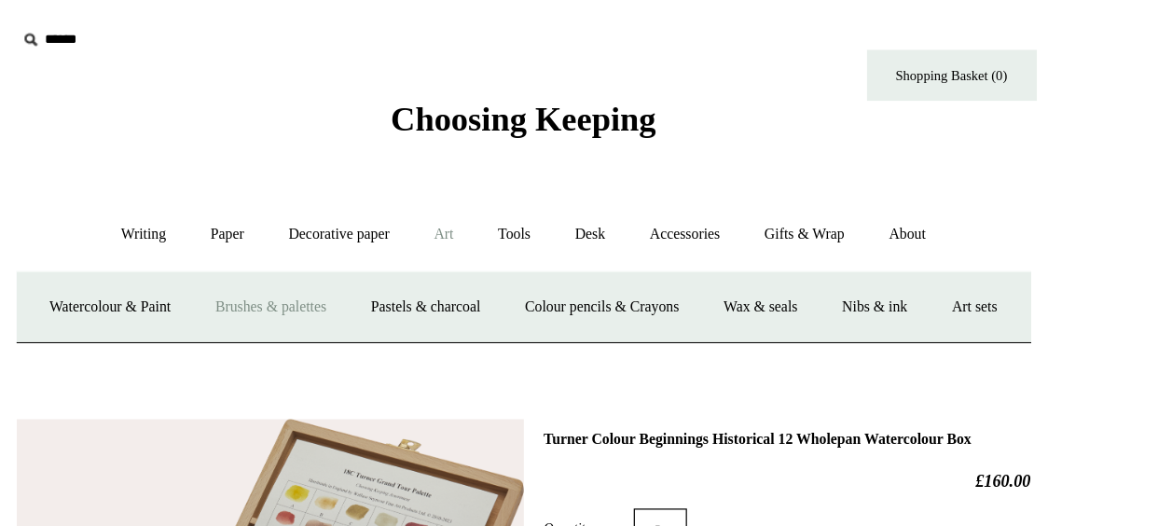
click at [440, 255] on link "Brushes & palettes" at bounding box center [377, 252] width 125 height 49
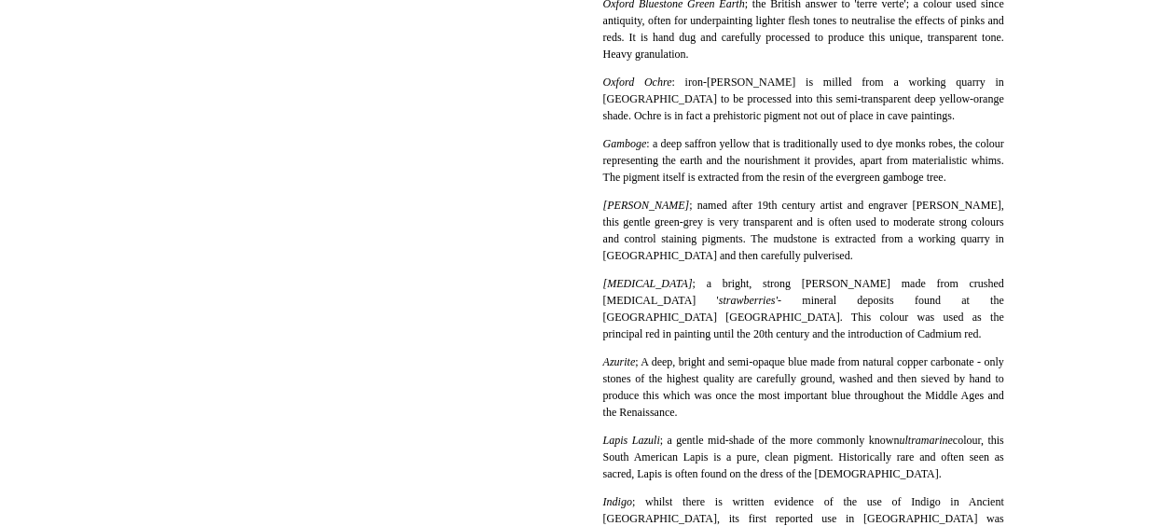
scroll to position [986, 0]
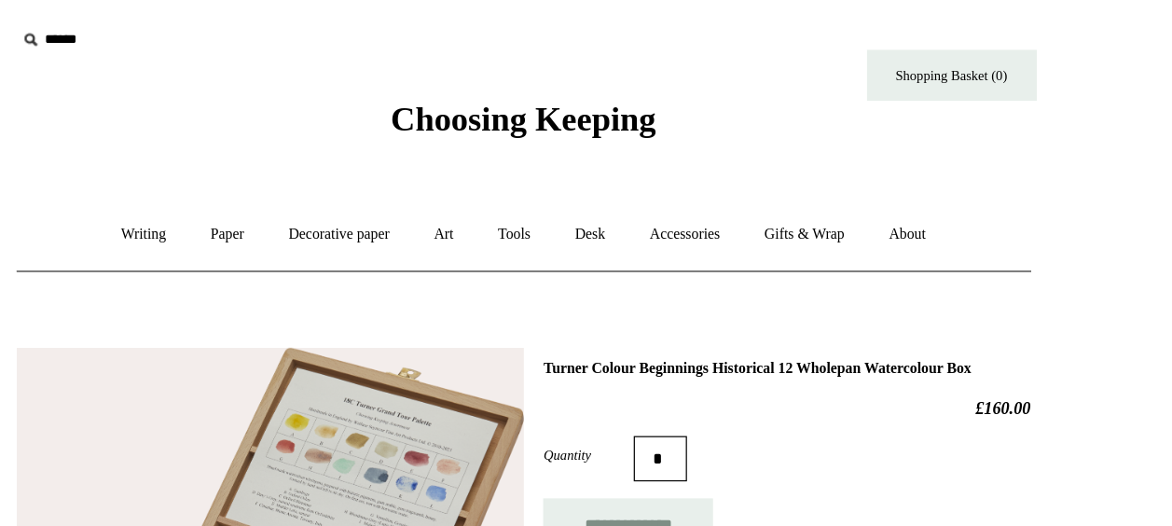
click at [177, 33] on icon at bounding box center [180, 32] width 21 height 21
click at [193, 29] on input "text" at bounding box center [282, 33] width 229 height 34
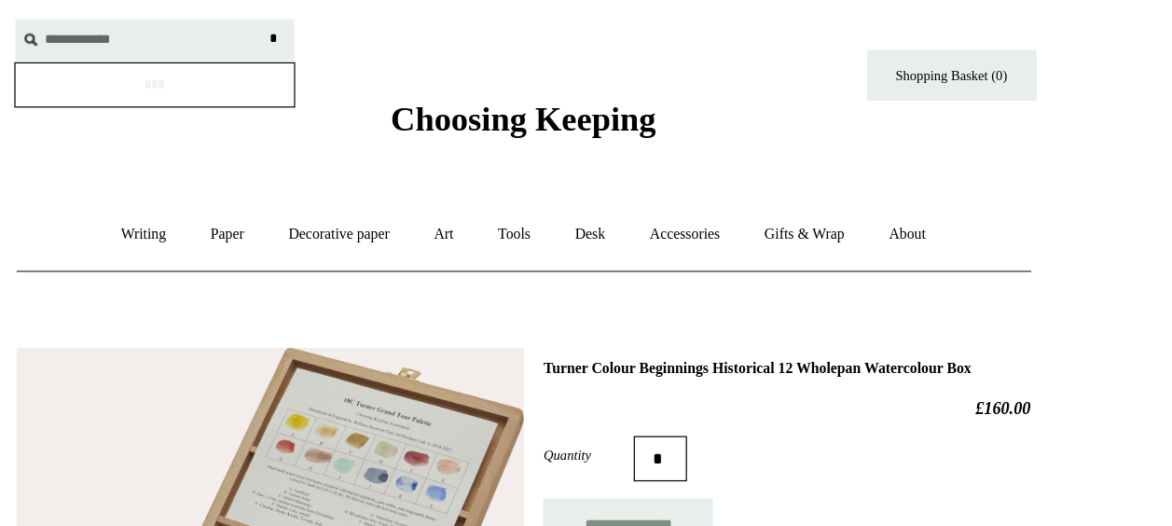
type input "**********"
click at [371, 16] on input "*" at bounding box center [380, 32] width 19 height 33
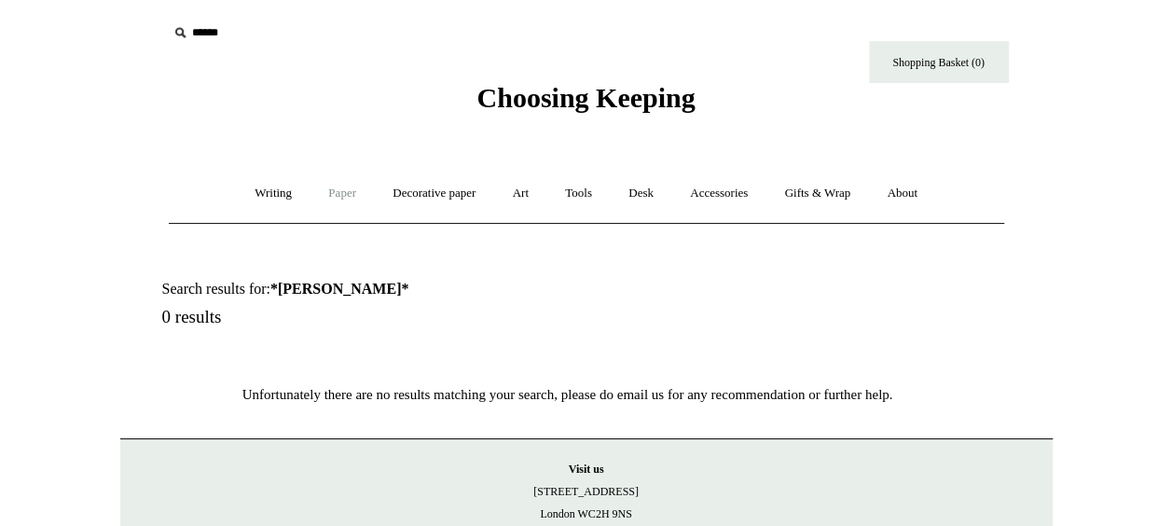
click at [336, 193] on link "Paper +" at bounding box center [342, 193] width 62 height 49
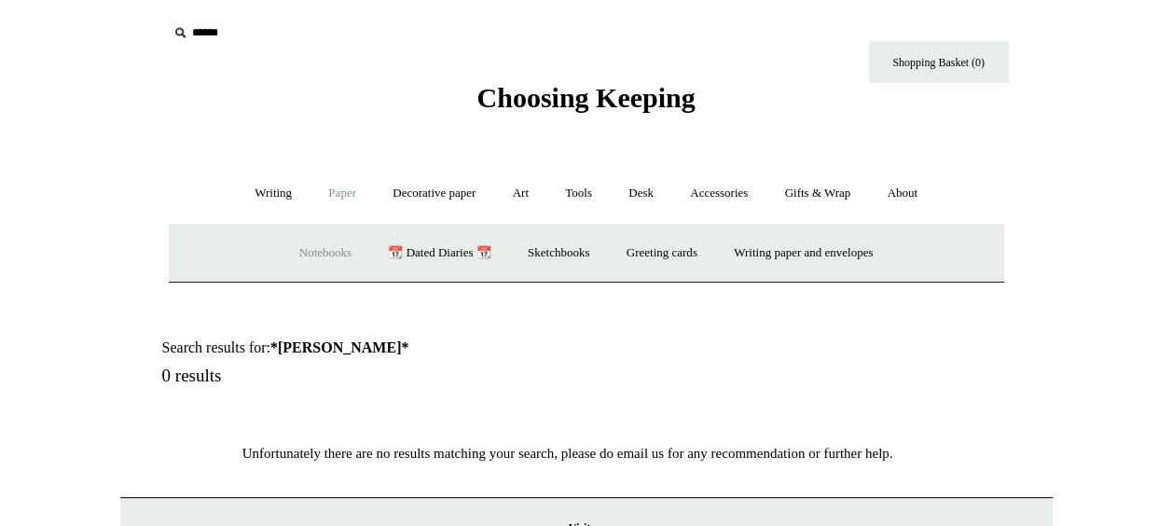
click at [314, 256] on link "Notebooks +" at bounding box center [325, 252] width 86 height 49
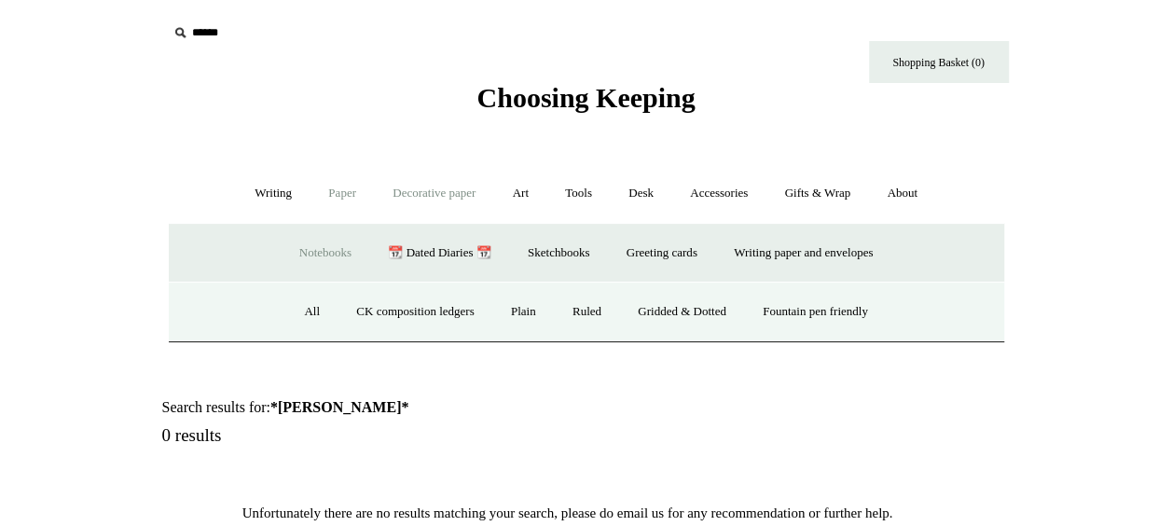
click at [443, 190] on link "Decorative paper +" at bounding box center [434, 193] width 117 height 49
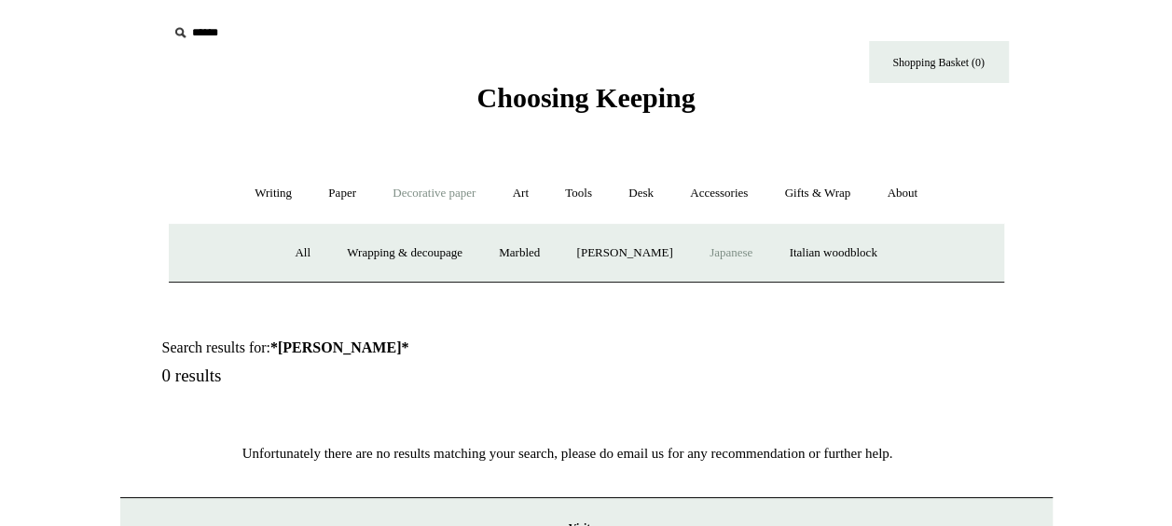
click at [734, 246] on link "Japanese" at bounding box center [731, 252] width 76 height 49
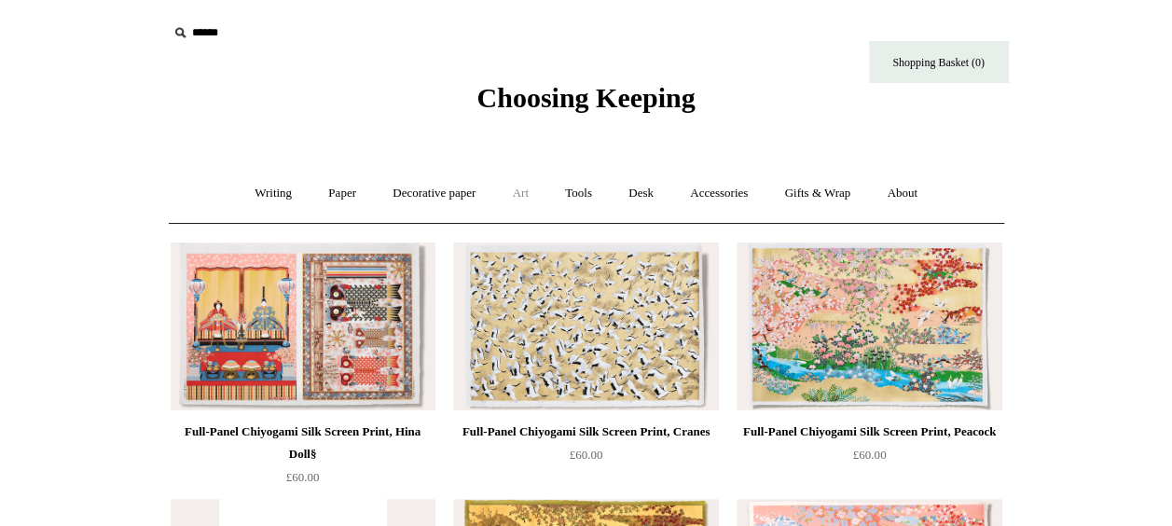
click at [516, 196] on link "Art +" at bounding box center [520, 193] width 49 height 49
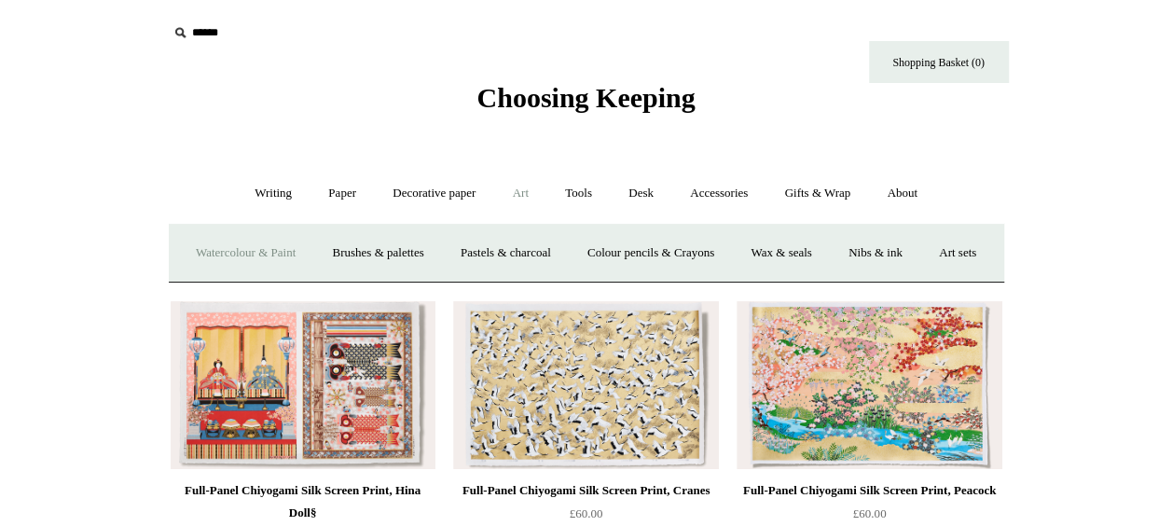
click at [291, 254] on link "Watercolour & Paint" at bounding box center [245, 252] width 133 height 49
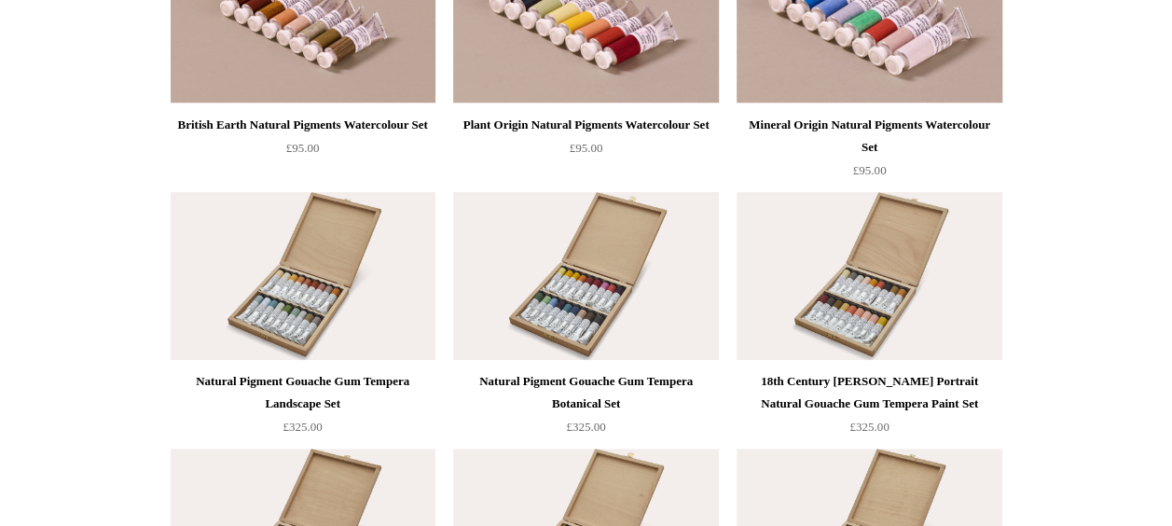
scroll to position [3616, 0]
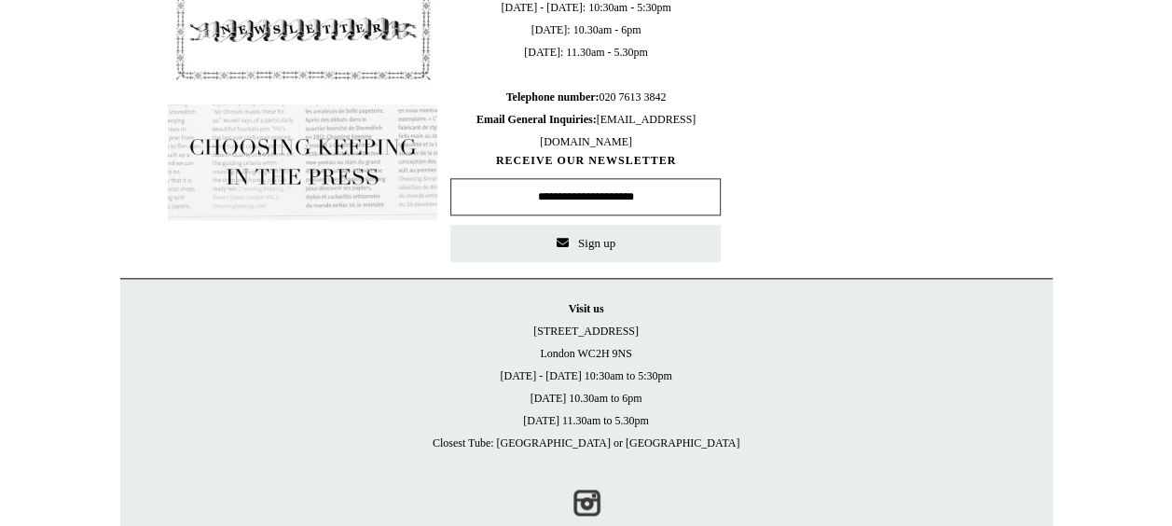
scroll to position [1044, 0]
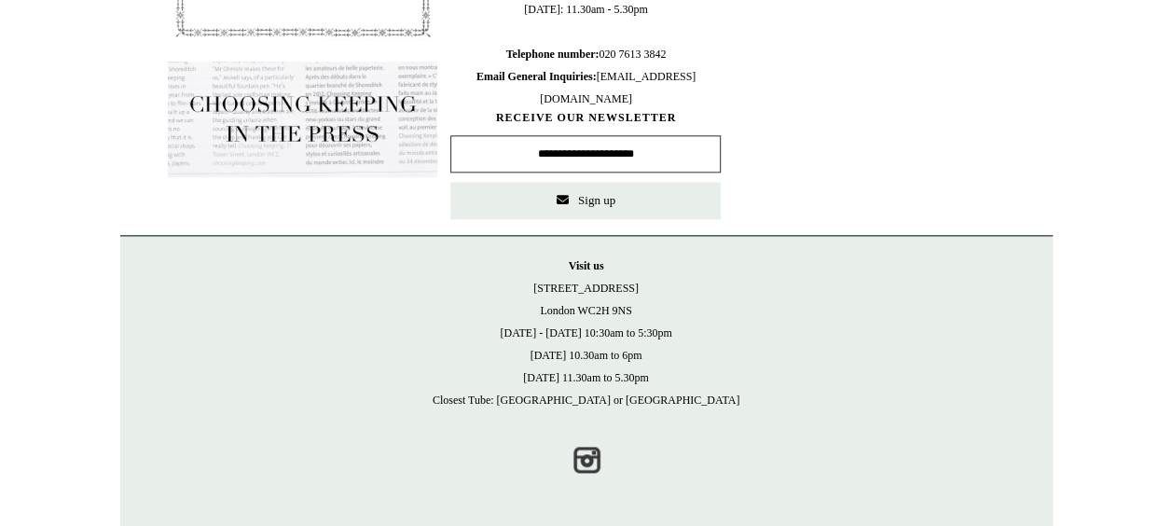
click at [636, 99] on span "Email General Inquiries: [EMAIL_ADDRESS][DOMAIN_NAME]" at bounding box center [585, 87] width 219 height 35
drag, startPoint x: 515, startPoint y: 92, endPoint x: 659, endPoint y: 105, distance: 144.1
click at [659, 105] on span "Opening Hours [DATE] - [DATE]: 10:30am - 5:30pm [DATE]: 10.30am - 6pm [DATE]: 1…" at bounding box center [585, 20] width 270 height 179
copy span "[EMAIL_ADDRESS][DOMAIN_NAME]"
